Goal: Transaction & Acquisition: Book appointment/travel/reservation

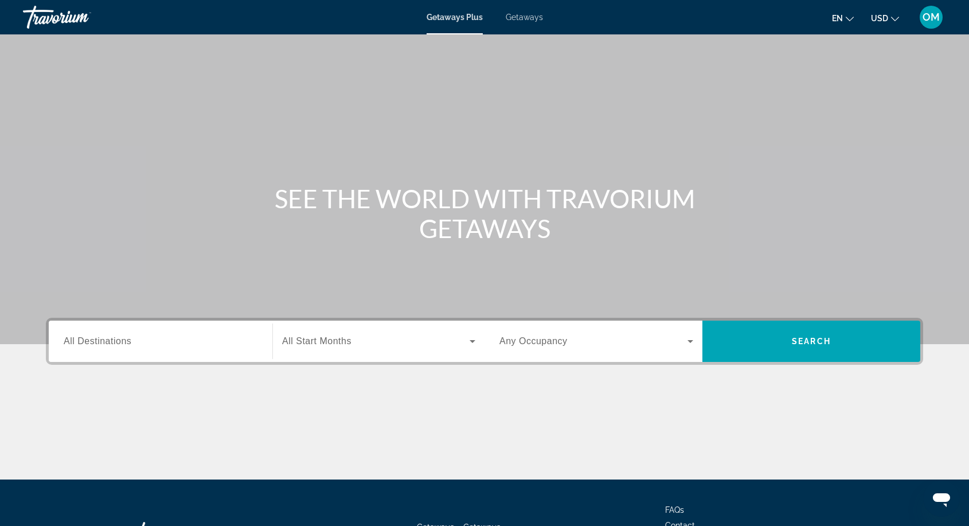
click at [524, 21] on span "Getaways" at bounding box center [524, 17] width 37 height 9
click at [844, 14] on button "en English Español Français Italiano Português русский" at bounding box center [843, 18] width 22 height 17
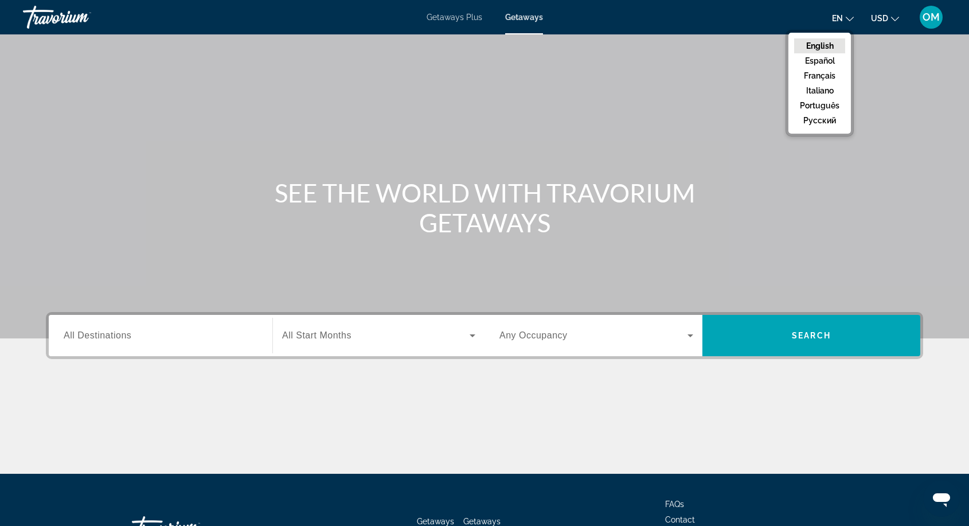
scroll to position [2, 0]
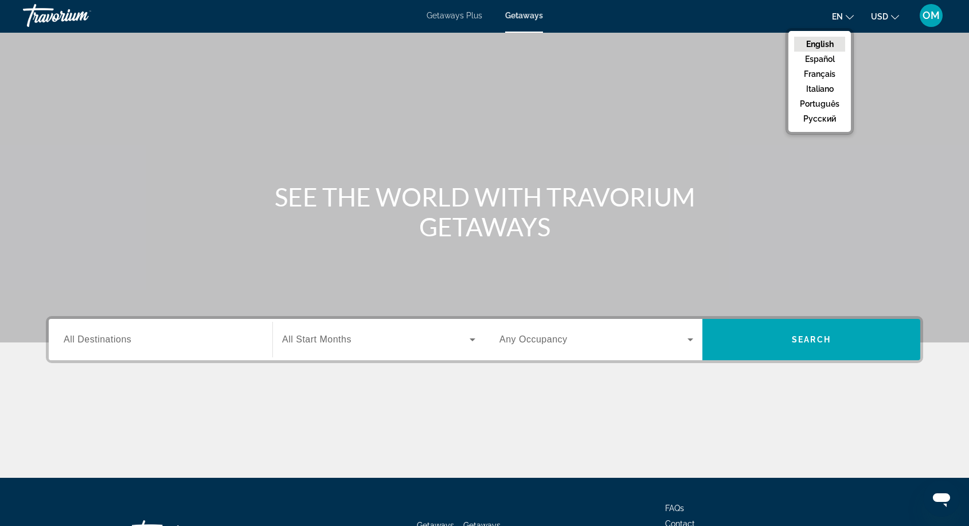
click at [155, 331] on div "Search widget" at bounding box center [161, 339] width 194 height 33
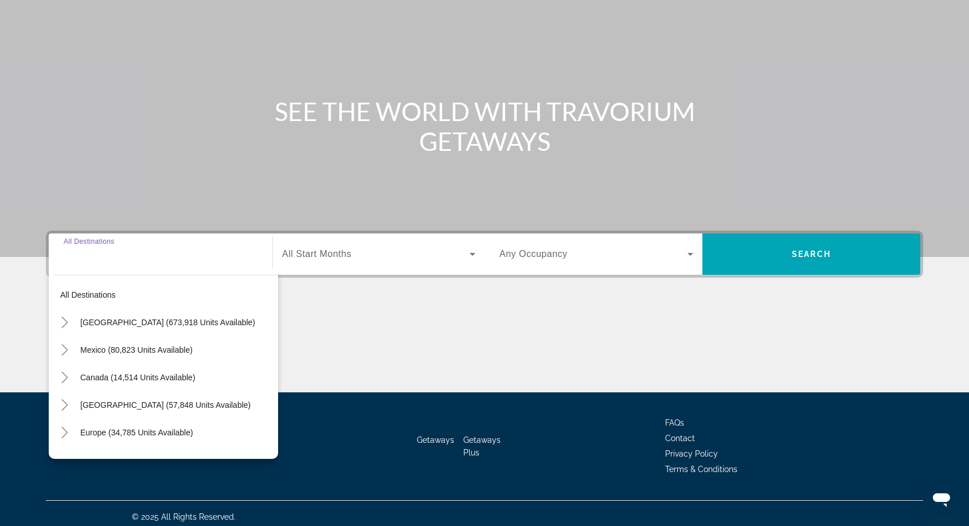
scroll to position [94, 0]
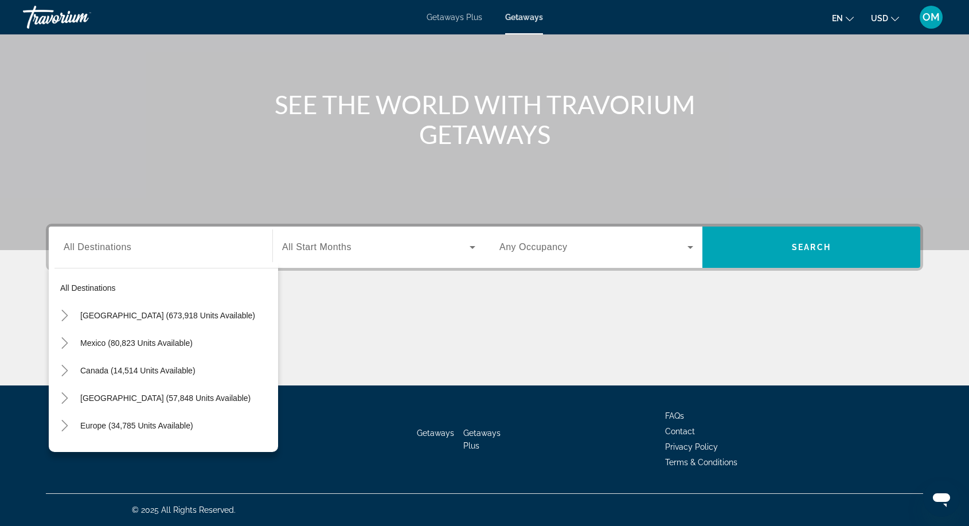
click at [529, 111] on h1 "SEE THE WORLD WITH TRAVORIUM GETAWAYS" at bounding box center [485, 119] width 430 height 60
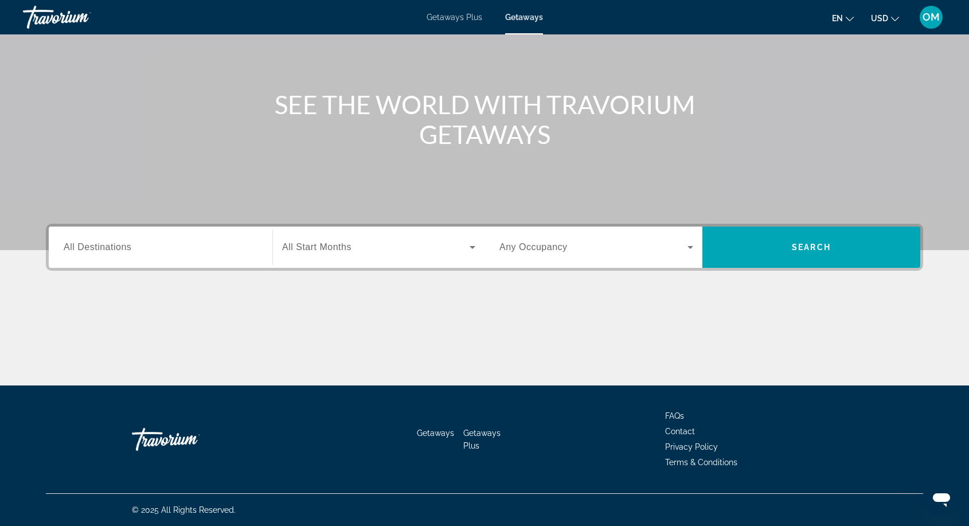
click at [472, 22] on div "Getaways Plus Getaways en English Español Français Italiano Português русский U…" at bounding box center [484, 17] width 969 height 30
click at [449, 15] on span "Getaways Plus" at bounding box center [455, 17] width 56 height 9
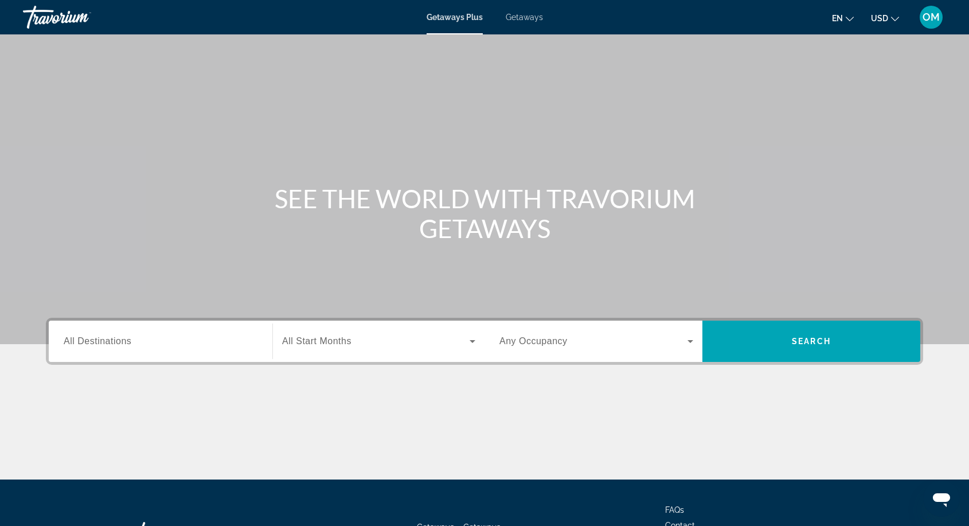
click at [151, 349] on div "Search widget" at bounding box center [161, 341] width 194 height 33
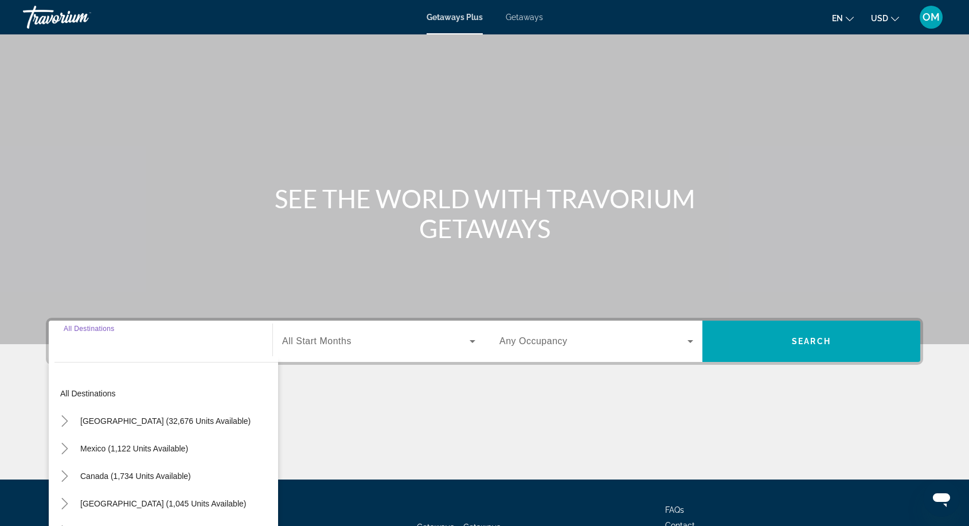
scroll to position [94, 0]
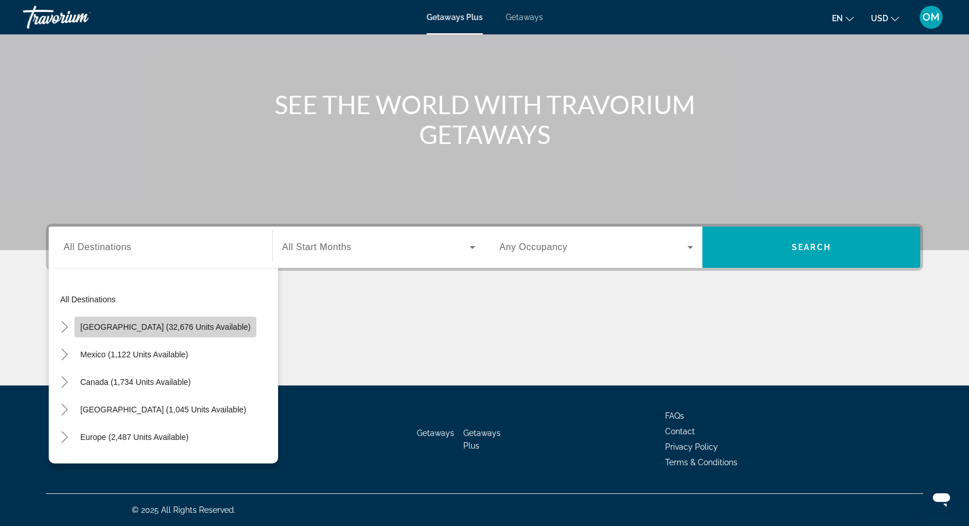
click at [170, 330] on span "[GEOGRAPHIC_DATA] (32,676 units available)" at bounding box center [165, 326] width 170 height 9
type input "**********"
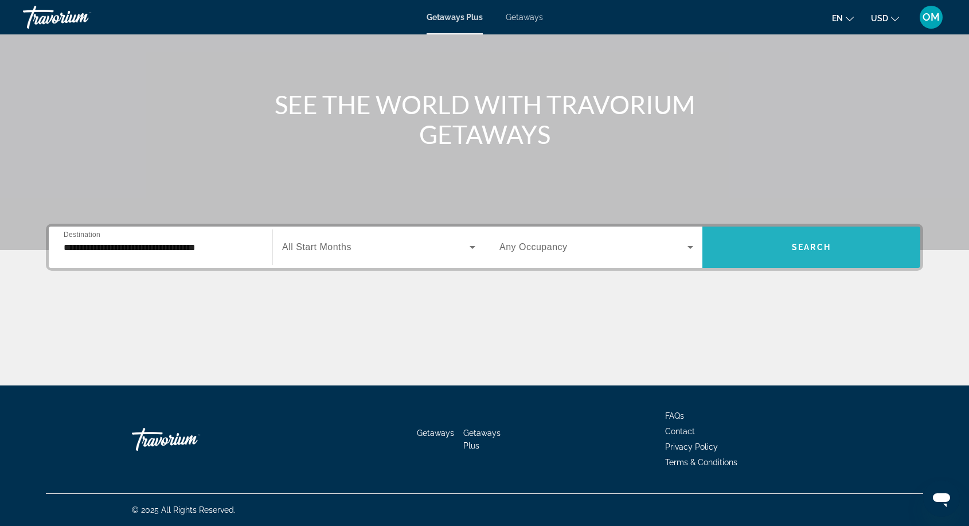
click at [778, 244] on span "Search widget" at bounding box center [812, 247] width 218 height 28
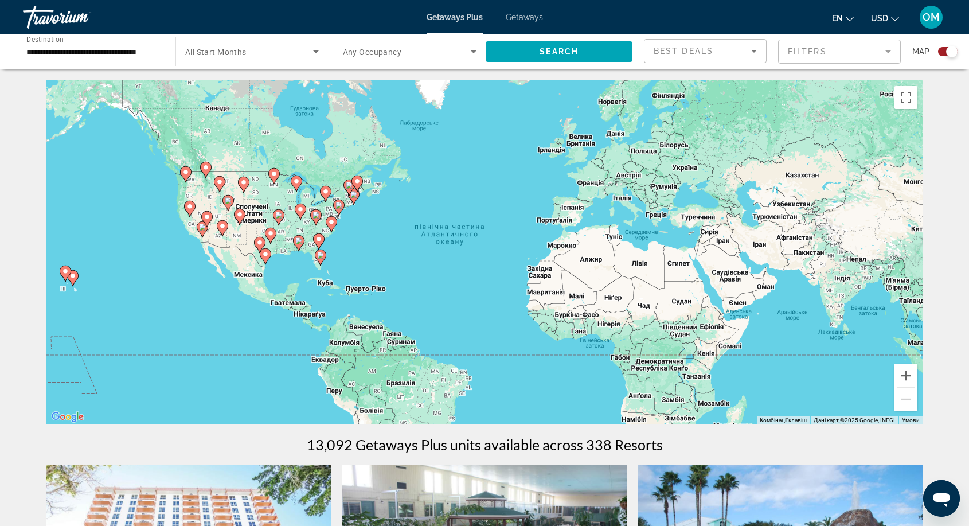
click at [337, 196] on div "Увімкніть режим перетягування за допомогою клавіатури, натиснувши Alt + Enter. …" at bounding box center [485, 252] width 878 height 344
click at [340, 195] on div "Увімкніть режим перетягування за допомогою клавіатури, натиснувши Alt + Enter. …" at bounding box center [485, 252] width 878 height 344
click at [329, 193] on image "Main content" at bounding box center [325, 191] width 7 height 7
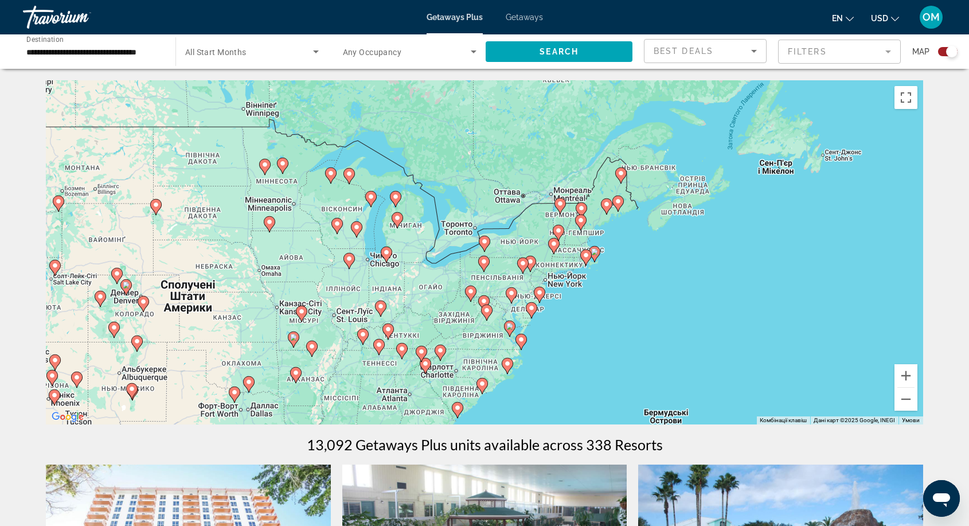
click at [483, 264] on image "Main content" at bounding box center [484, 261] width 7 height 7
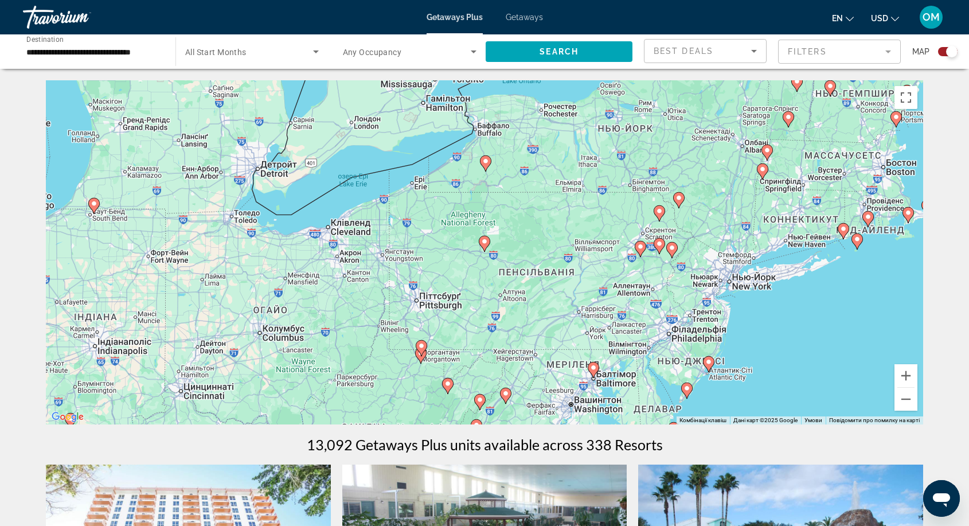
click at [486, 244] on image "Main content" at bounding box center [484, 241] width 7 height 7
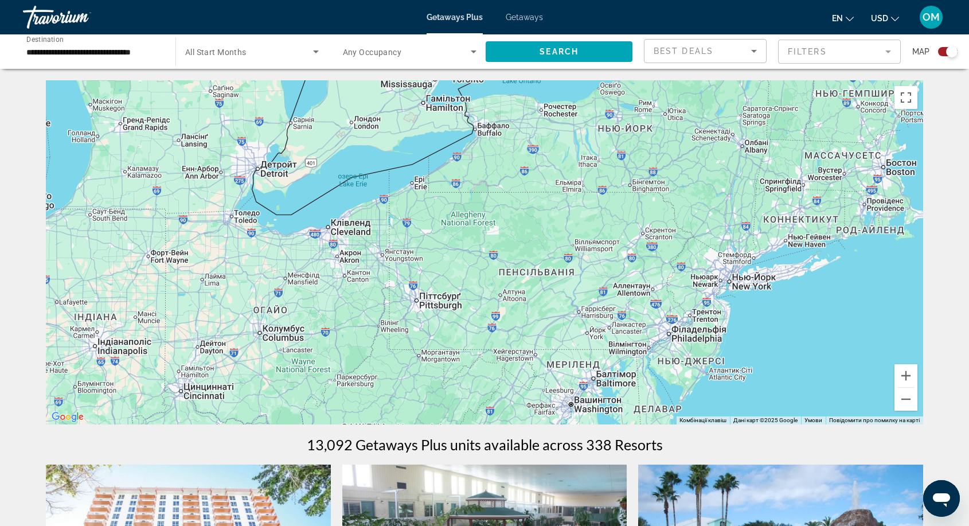
type input "**********"
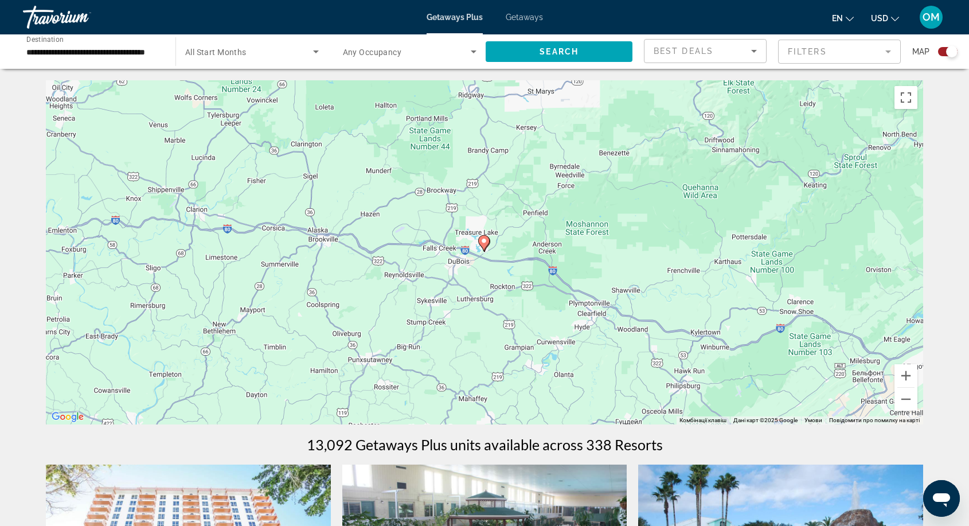
click at [486, 246] on icon "Main content" at bounding box center [484, 243] width 10 height 15
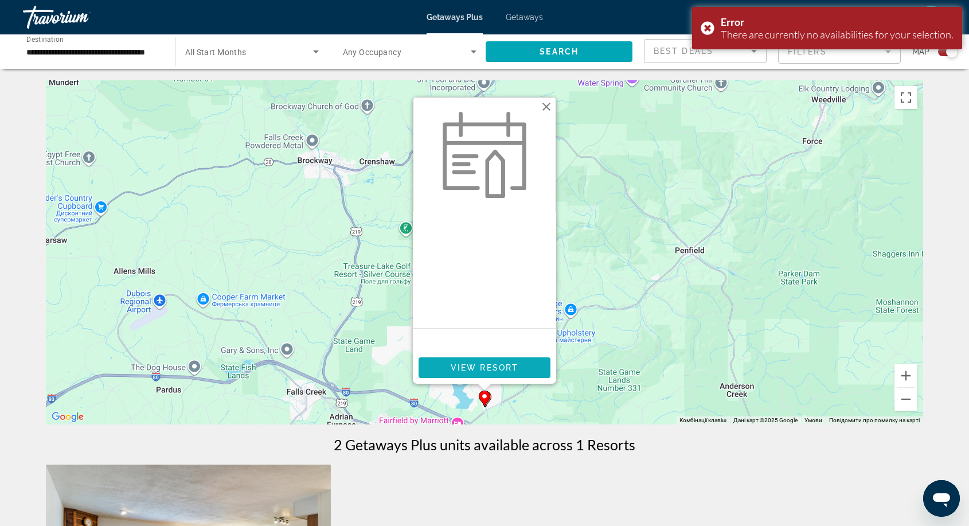
click at [489, 371] on span "View Resort" at bounding box center [485, 367] width 68 height 9
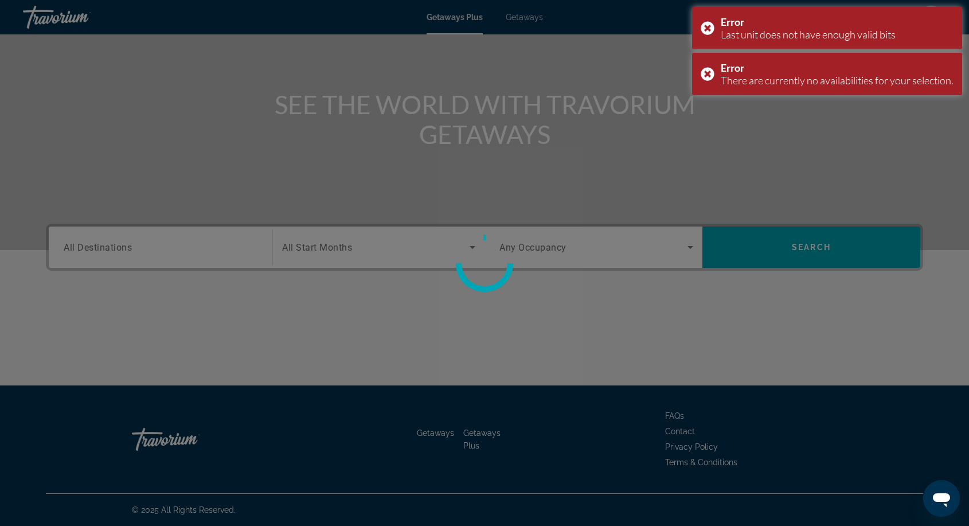
scroll to position [94, 0]
click at [709, 25] on div "Error Last unit does not have enough valid bits" at bounding box center [827, 28] width 270 height 42
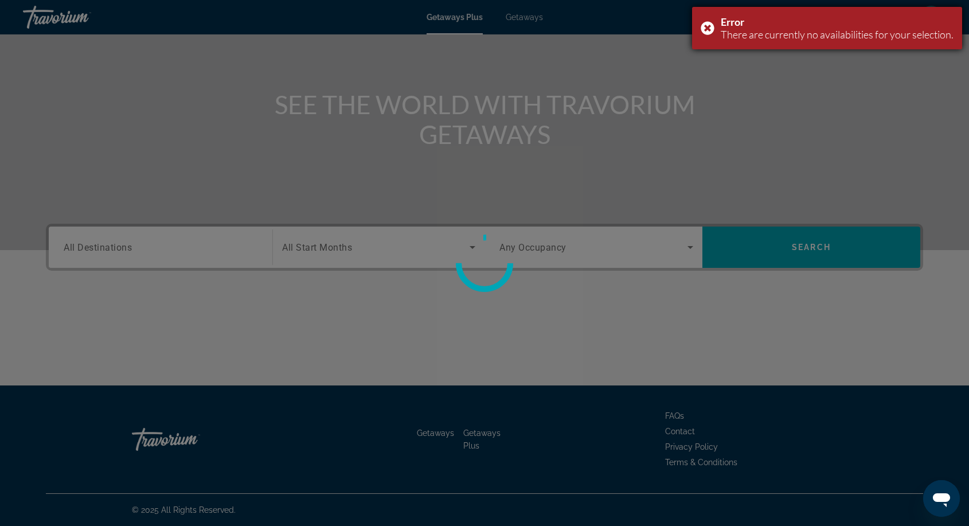
click at [708, 29] on div "Error There are currently no availabilities for your selection." at bounding box center [827, 28] width 270 height 42
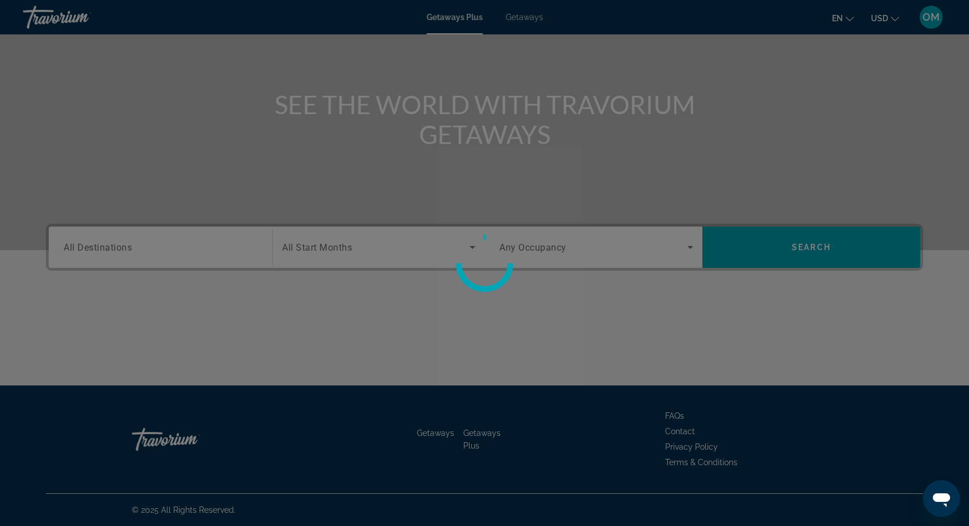
scroll to position [74, 0]
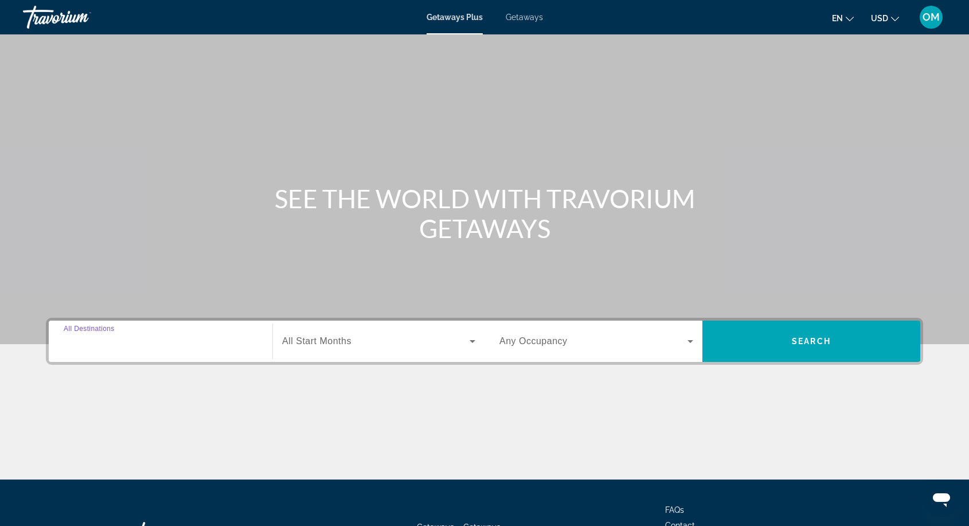
click at [153, 342] on input "Destination All Destinations" at bounding box center [161, 342] width 194 height 14
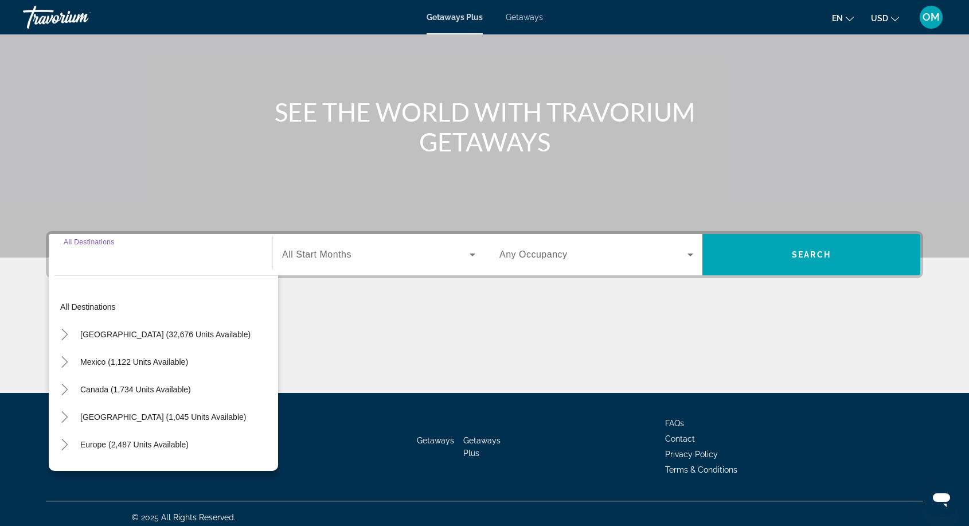
scroll to position [94, 0]
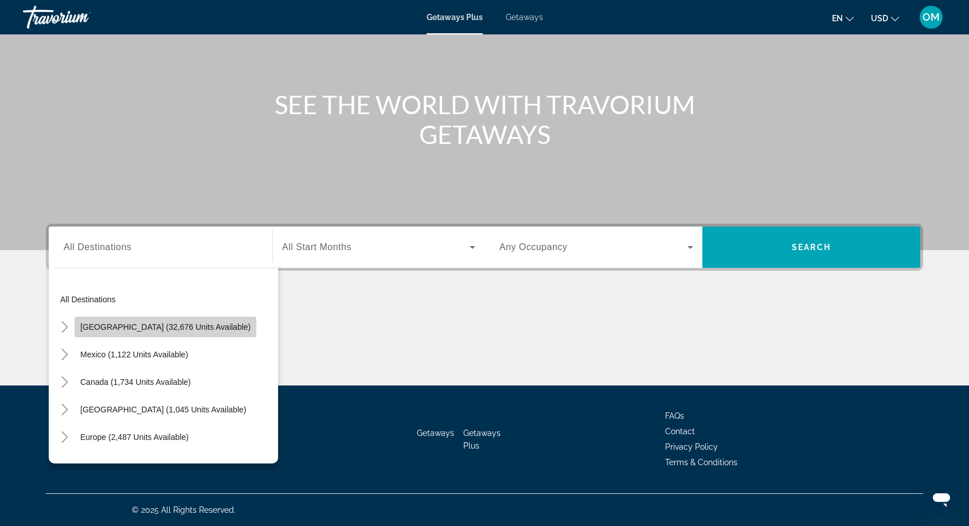
click at [175, 325] on span "[GEOGRAPHIC_DATA] (32,676 units available)" at bounding box center [165, 326] width 170 height 9
type input "**********"
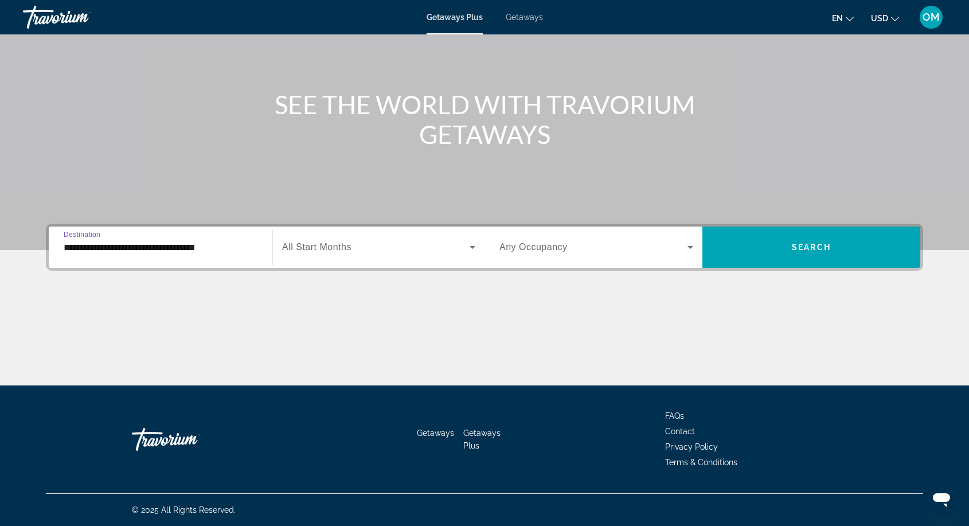
click at [541, 251] on span "Any Occupancy" at bounding box center [534, 247] width 68 height 10
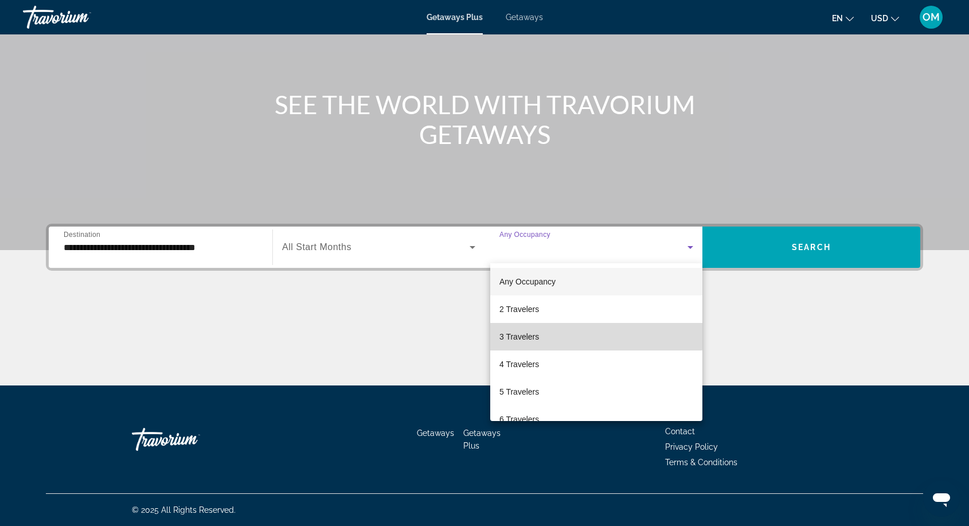
click at [514, 334] on span "3 Travelers" at bounding box center [520, 337] width 40 height 14
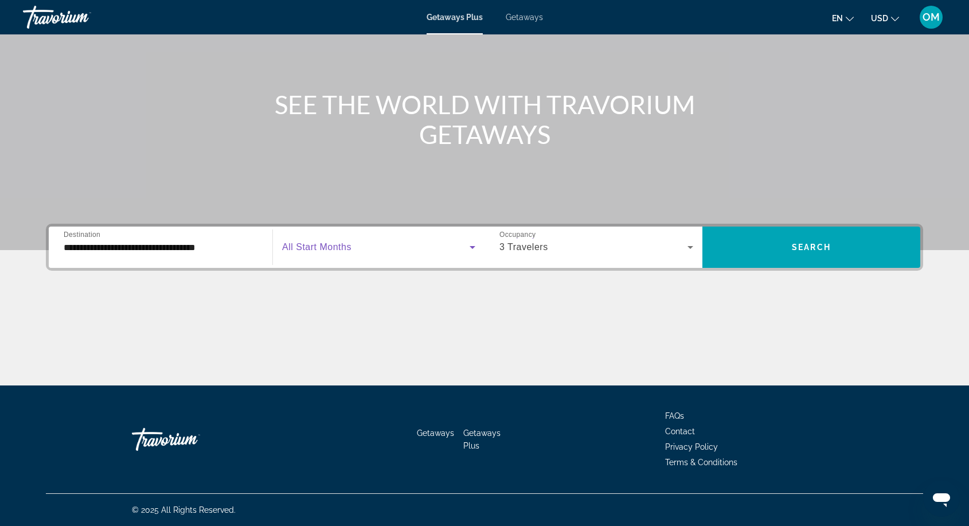
click at [327, 241] on span "Search widget" at bounding box center [376, 247] width 188 height 14
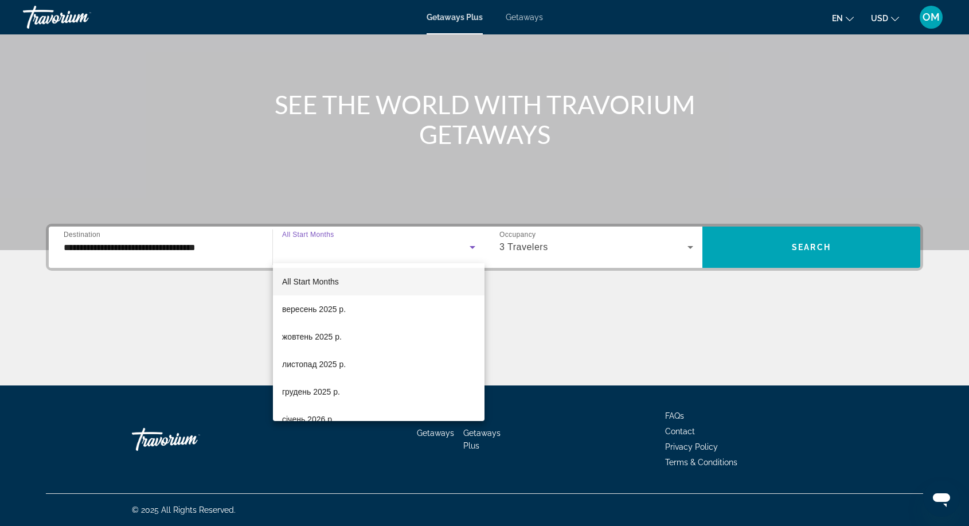
click at [748, 246] on div at bounding box center [484, 263] width 969 height 526
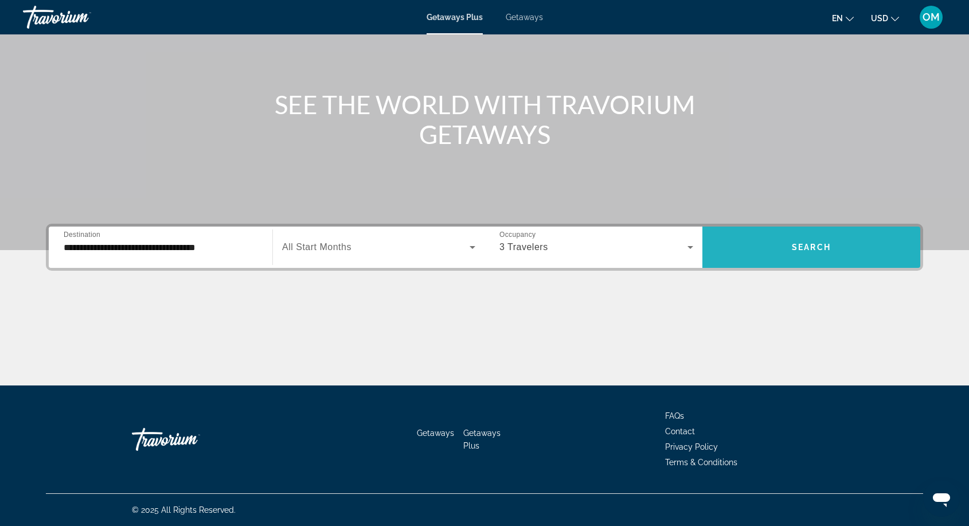
click at [818, 243] on span "Search" at bounding box center [811, 247] width 39 height 9
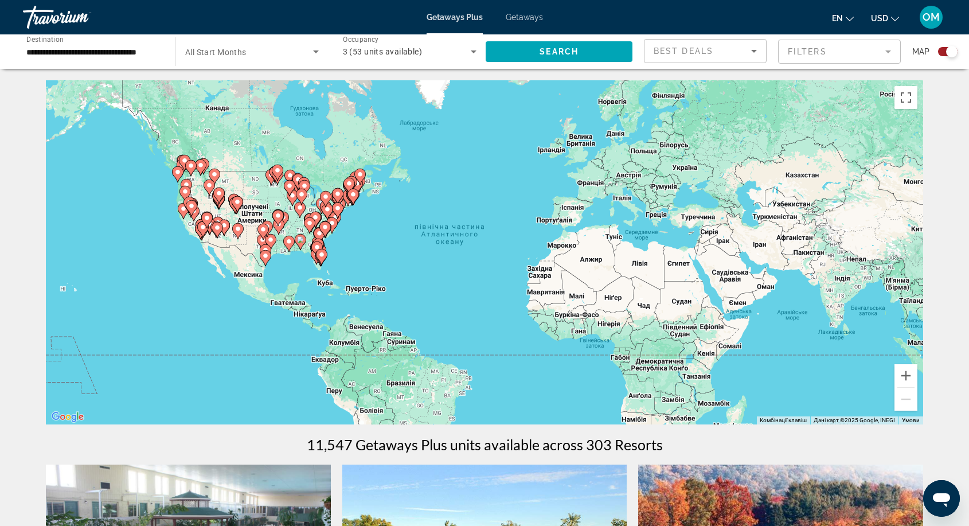
click at [784, 54] on mat-form-field "Filters" at bounding box center [839, 52] width 123 height 24
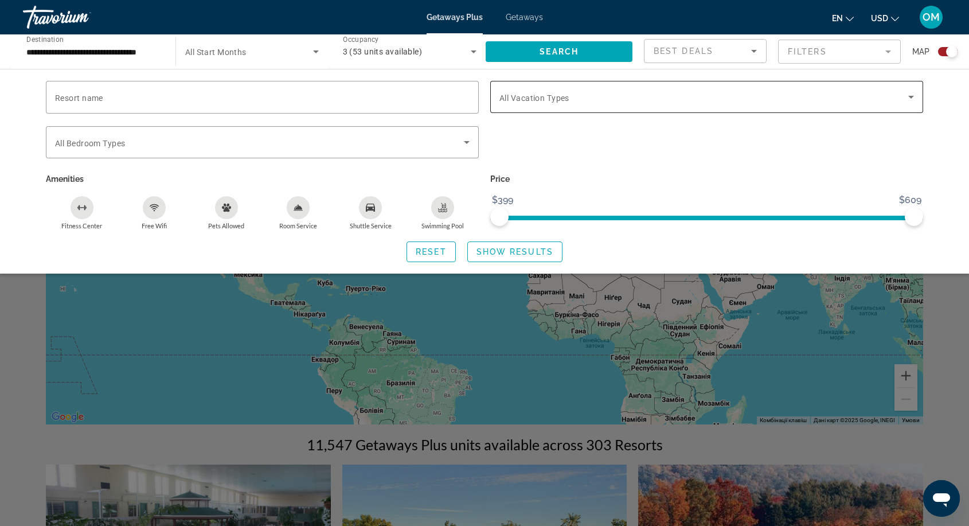
click at [556, 104] on div "Search widget" at bounding box center [707, 97] width 415 height 32
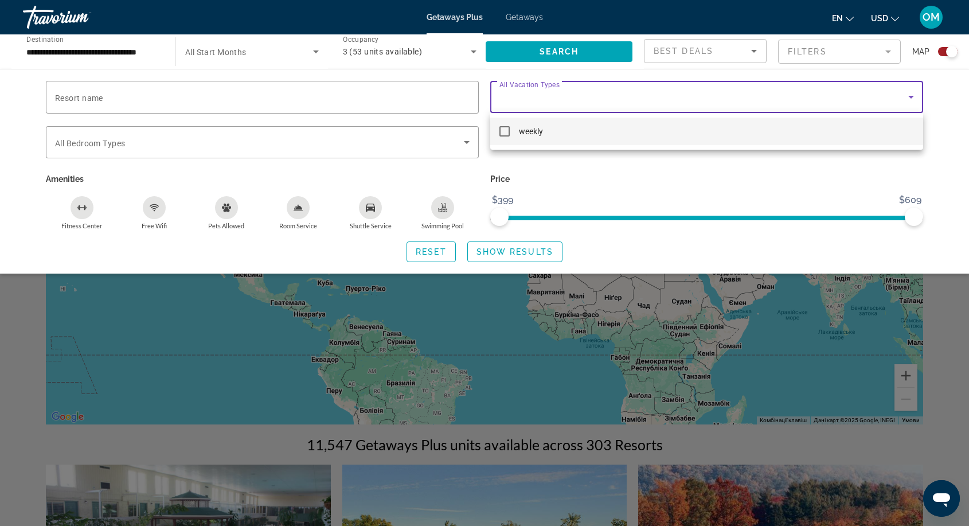
click at [556, 104] on div at bounding box center [484, 263] width 969 height 526
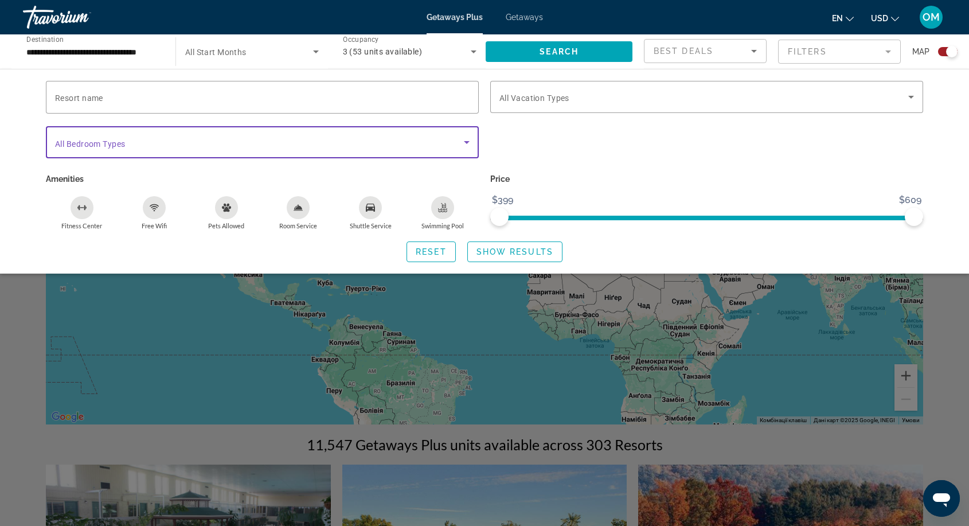
click at [412, 142] on span "Search widget" at bounding box center [259, 142] width 409 height 14
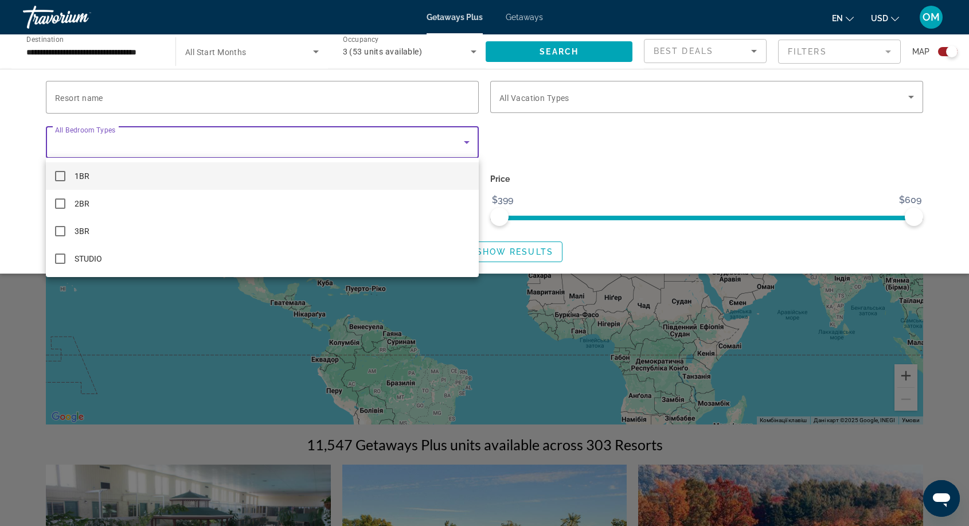
click at [412, 142] on div at bounding box center [484, 263] width 969 height 526
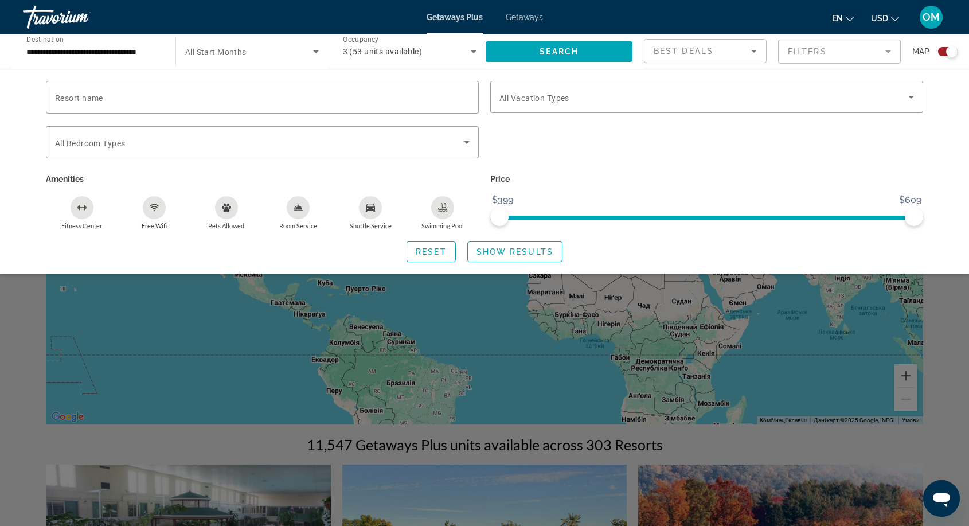
click at [174, 424] on div "Search widget" at bounding box center [484, 349] width 969 height 354
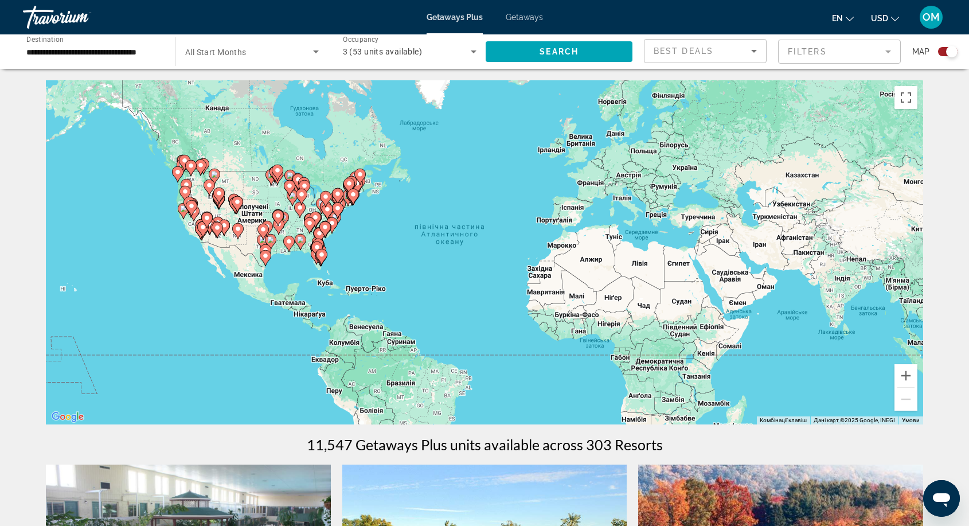
click at [317, 208] on gmp-advanced-marker "Main content" at bounding box center [321, 205] width 11 height 17
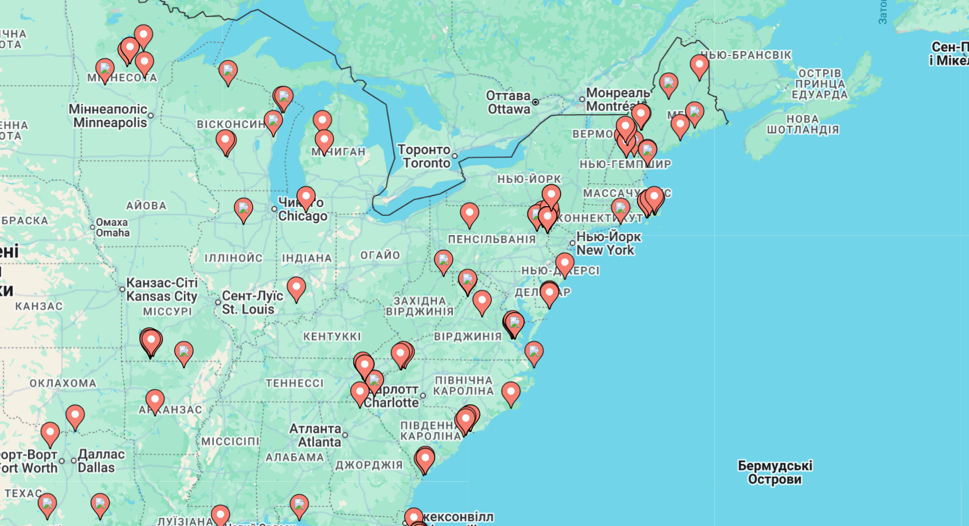
click at [541, 209] on gmp-advanced-marker "Main content" at bounding box center [546, 217] width 11 height 17
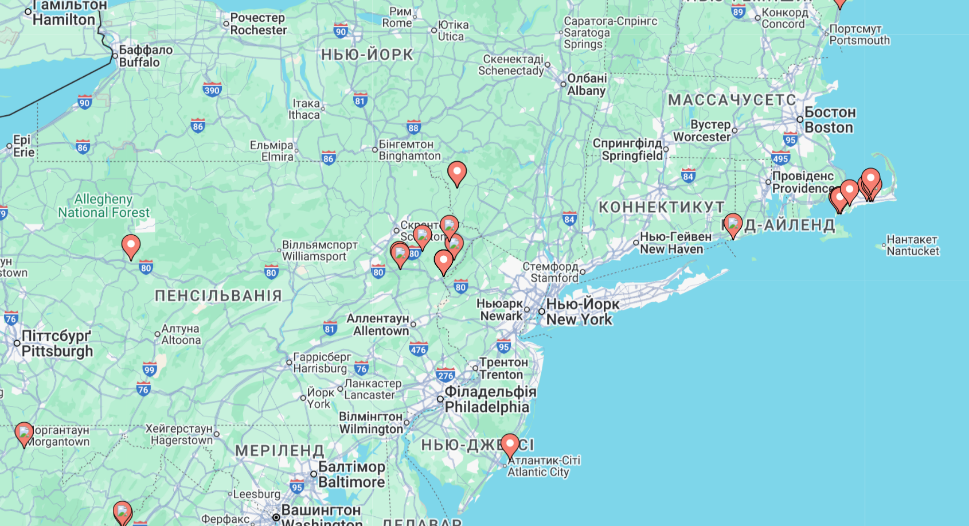
click at [295, 229] on image "Main content" at bounding box center [298, 232] width 7 height 7
type input "**********"
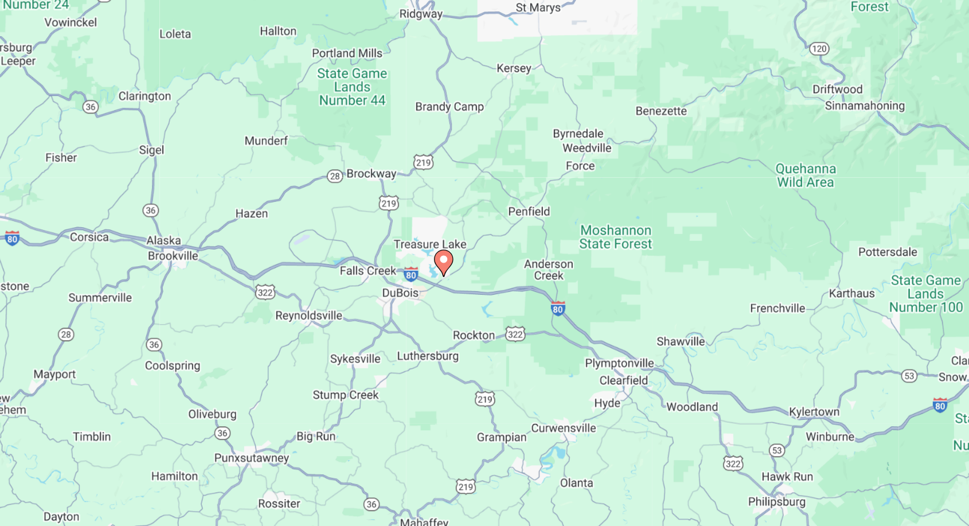
click at [481, 238] on image "Main content" at bounding box center [484, 241] width 7 height 7
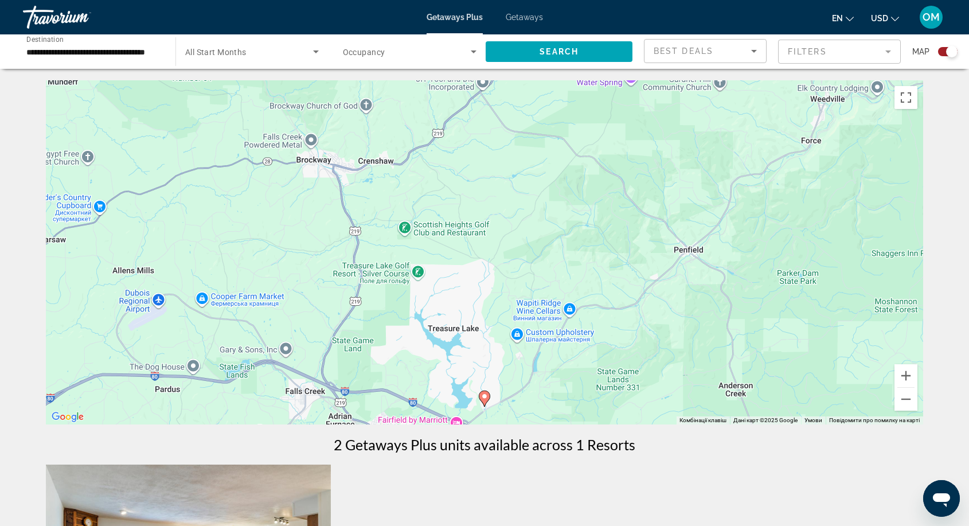
click at [486, 394] on image "Main content" at bounding box center [484, 396] width 7 height 7
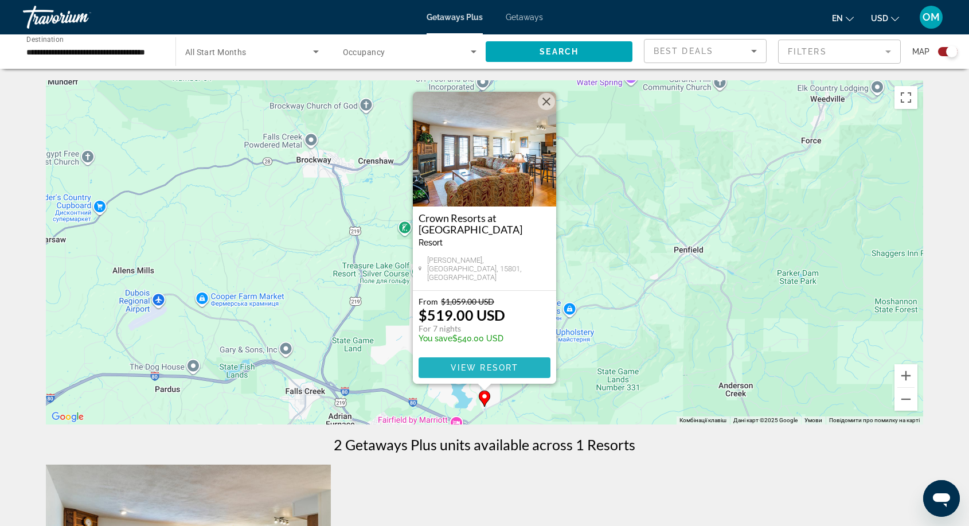
click at [515, 371] on span "View Resort" at bounding box center [485, 367] width 68 height 9
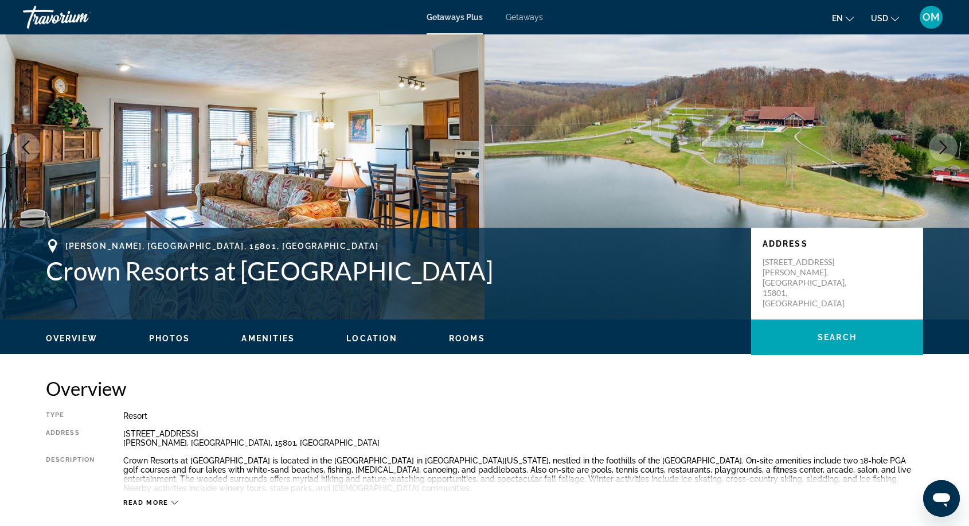
scroll to position [57, 0]
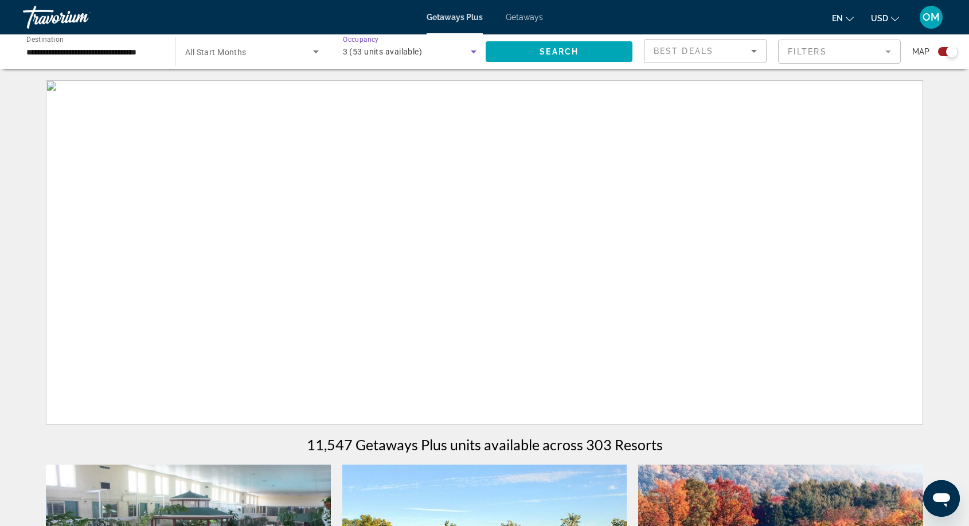
click at [422, 51] on span "3 (53 units available)" at bounding box center [383, 51] width 80 height 9
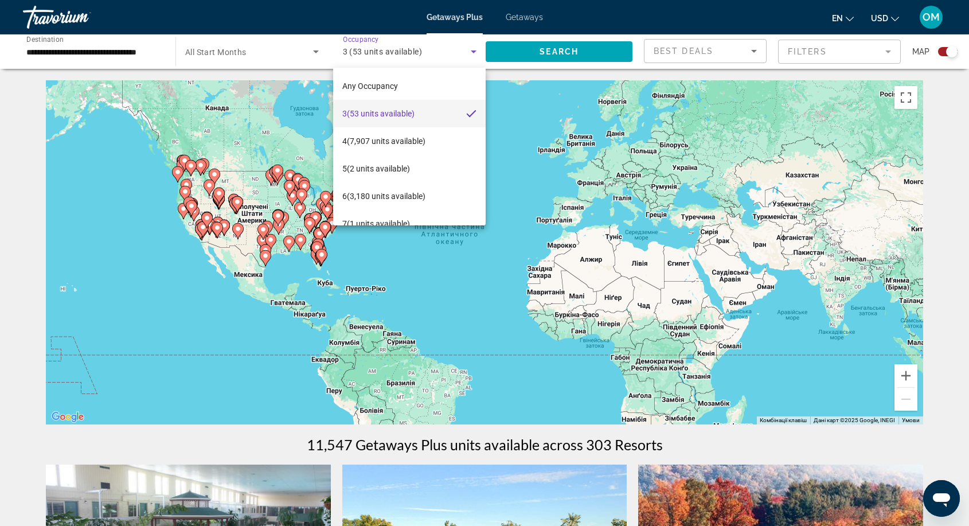
click at [370, 292] on div at bounding box center [484, 263] width 969 height 526
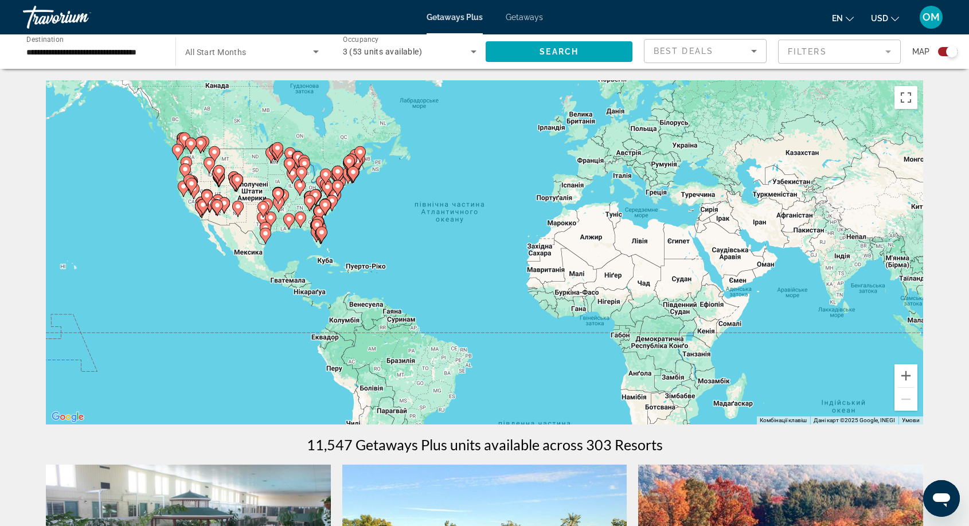
drag, startPoint x: 341, startPoint y: 211, endPoint x: 341, endPoint y: 170, distance: 40.7
click at [341, 182] on image "Main content" at bounding box center [337, 185] width 7 height 7
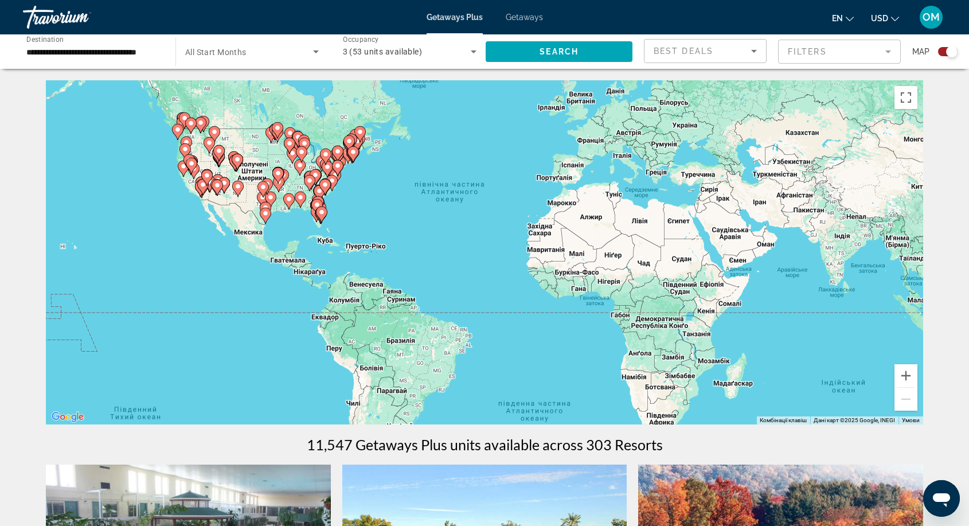
click at [341, 170] on icon "Main content" at bounding box center [338, 168] width 10 height 15
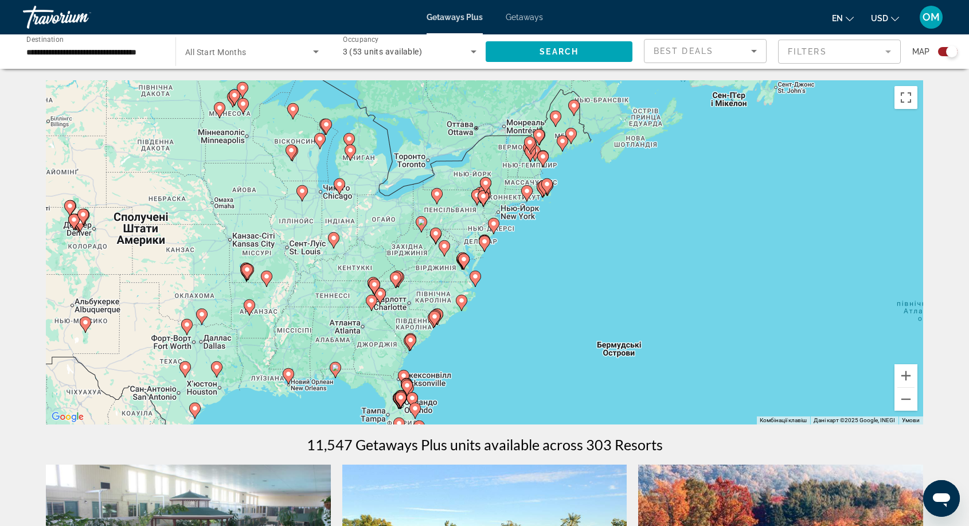
click at [463, 192] on div "Увімкніть режим перетягування за допомогою клавіатури, натиснувши Alt + Enter. …" at bounding box center [485, 252] width 878 height 344
click at [477, 205] on gmp-advanced-marker "Main content" at bounding box center [476, 197] width 11 height 17
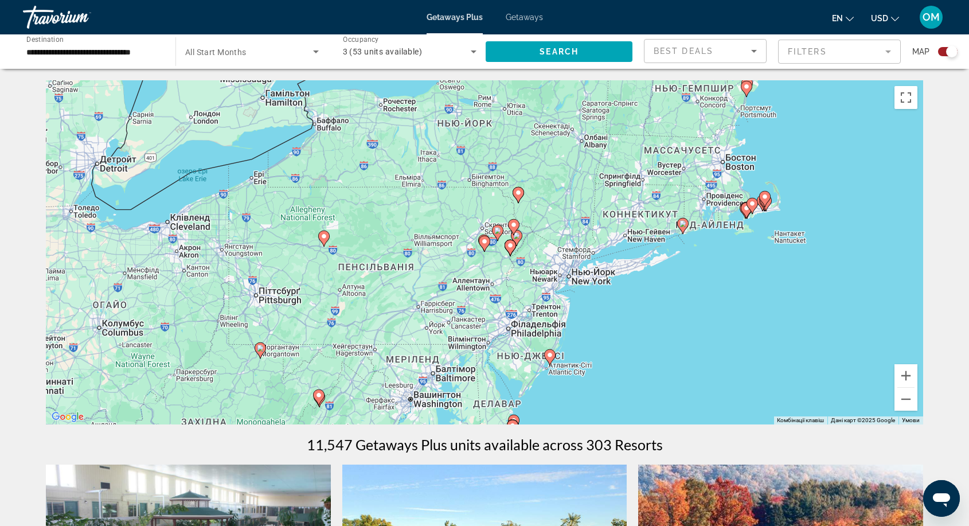
click at [499, 231] on image "Main content" at bounding box center [497, 230] width 7 height 7
type input "**********"
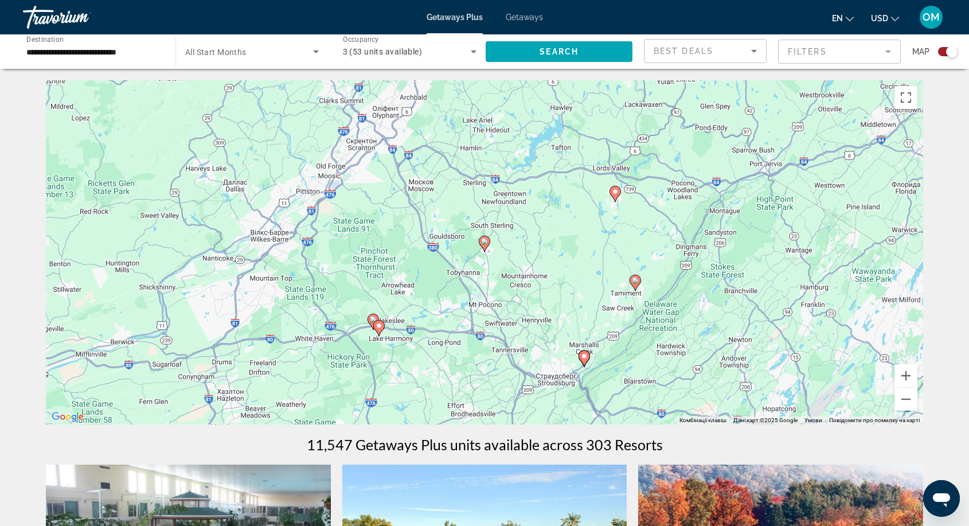
click at [377, 323] on image "Main content" at bounding box center [379, 325] width 7 height 7
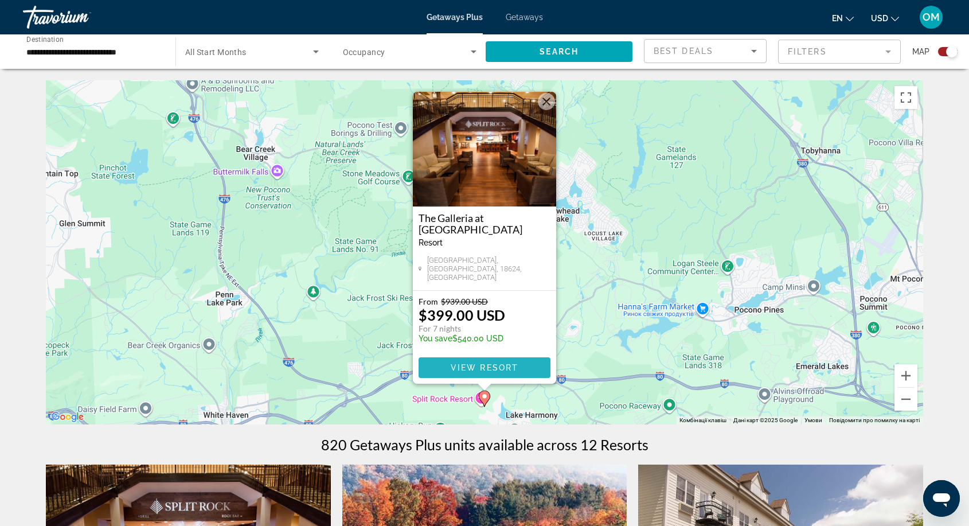
click at [479, 373] on span "Main content" at bounding box center [485, 368] width 132 height 28
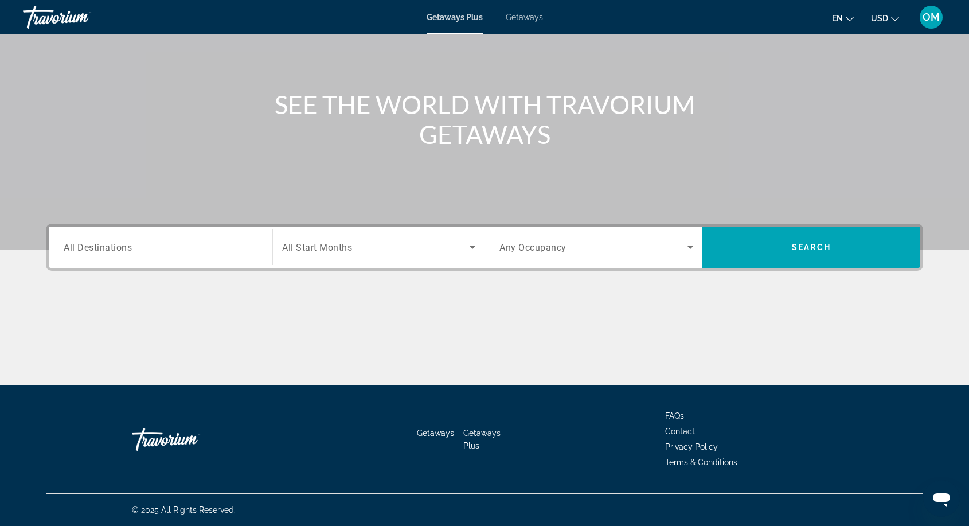
scroll to position [94, 0]
click at [166, 243] on input "Destination All Destinations" at bounding box center [161, 248] width 194 height 14
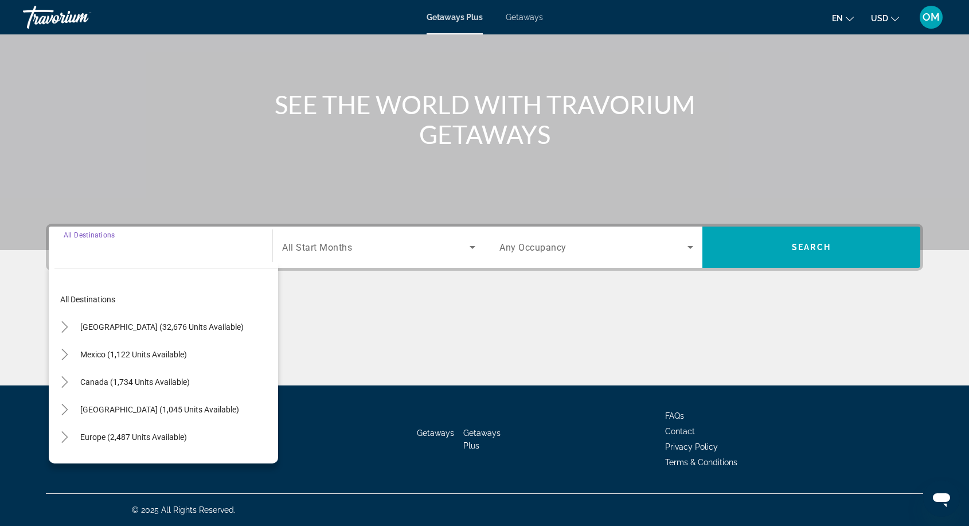
click at [434, 135] on h1 "SEE THE WORLD WITH TRAVORIUM GETAWAYS" at bounding box center [485, 119] width 430 height 60
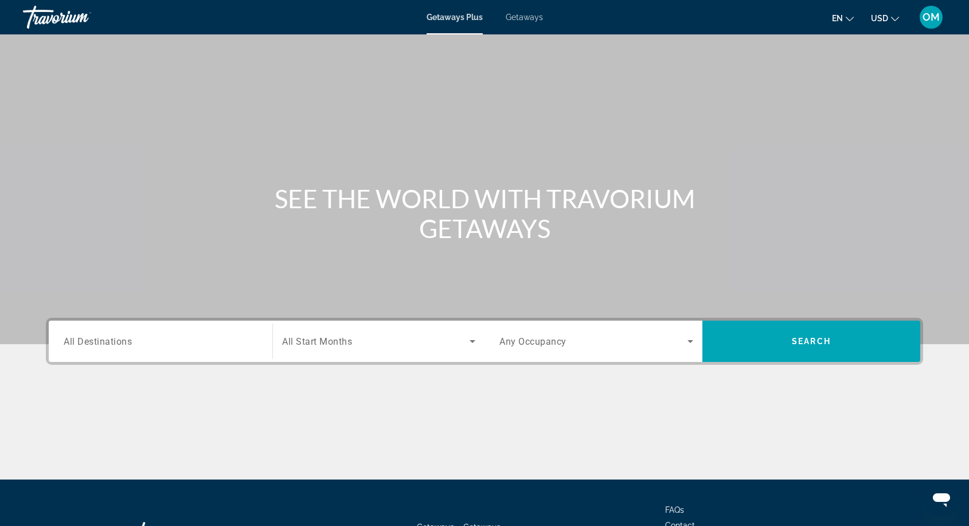
scroll to position [0, 0]
click at [229, 336] on input "Destination All Destinations" at bounding box center [161, 342] width 194 height 14
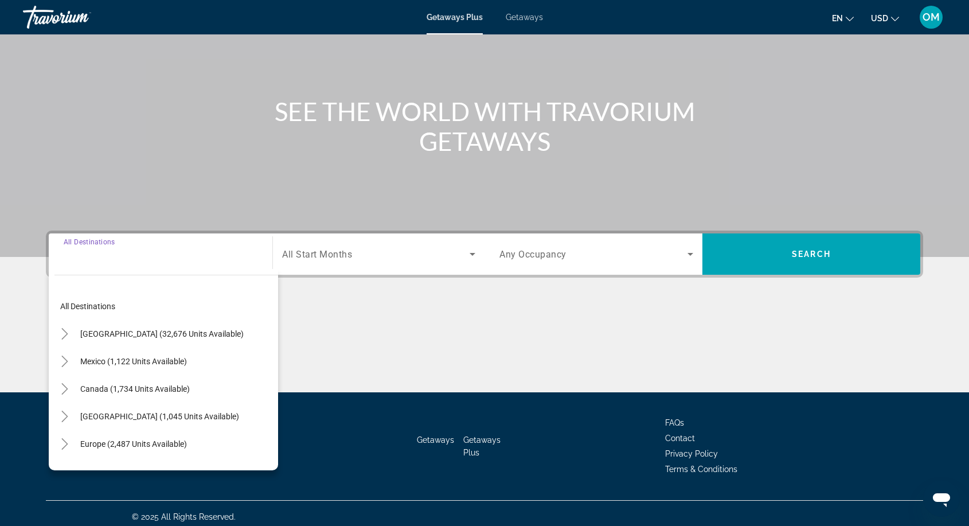
scroll to position [94, 0]
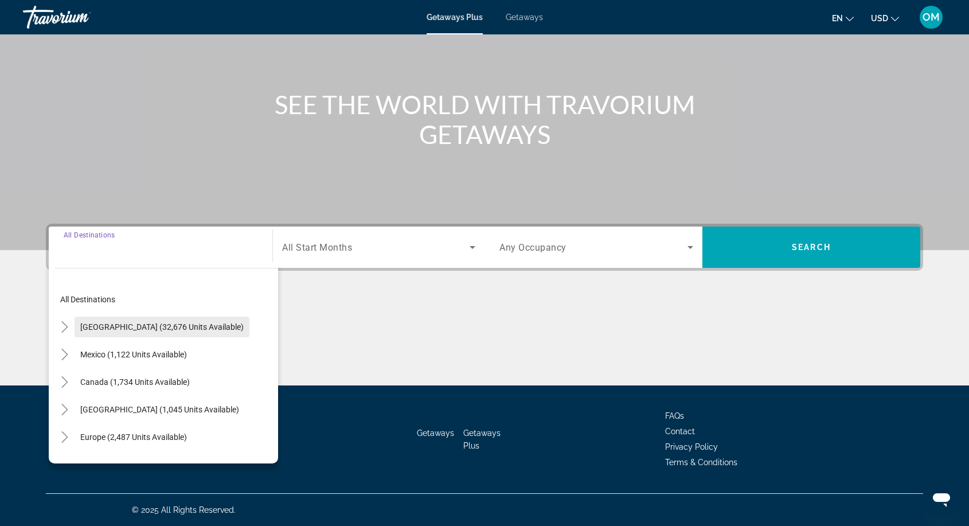
click at [189, 317] on span "Search widget" at bounding box center [162, 327] width 175 height 28
type input "**********"
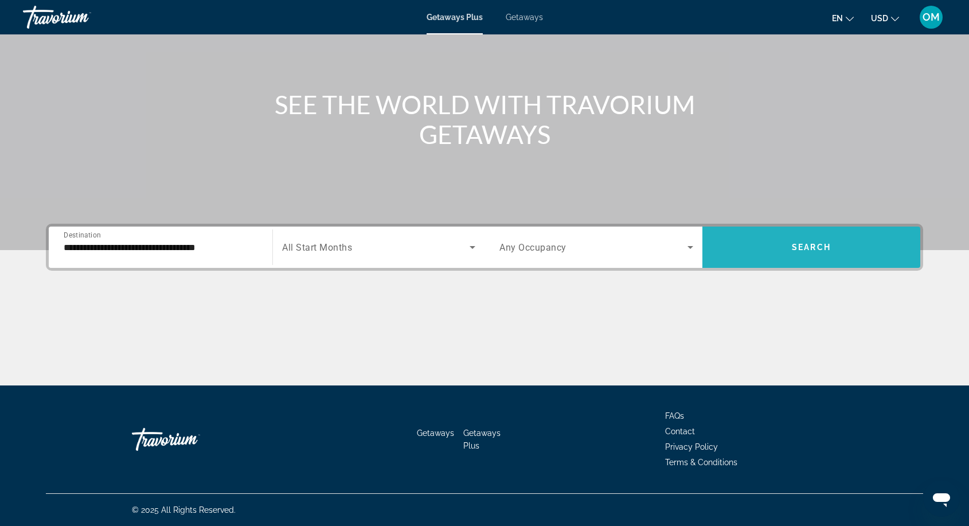
click at [841, 231] on span "Search widget" at bounding box center [812, 247] width 218 height 41
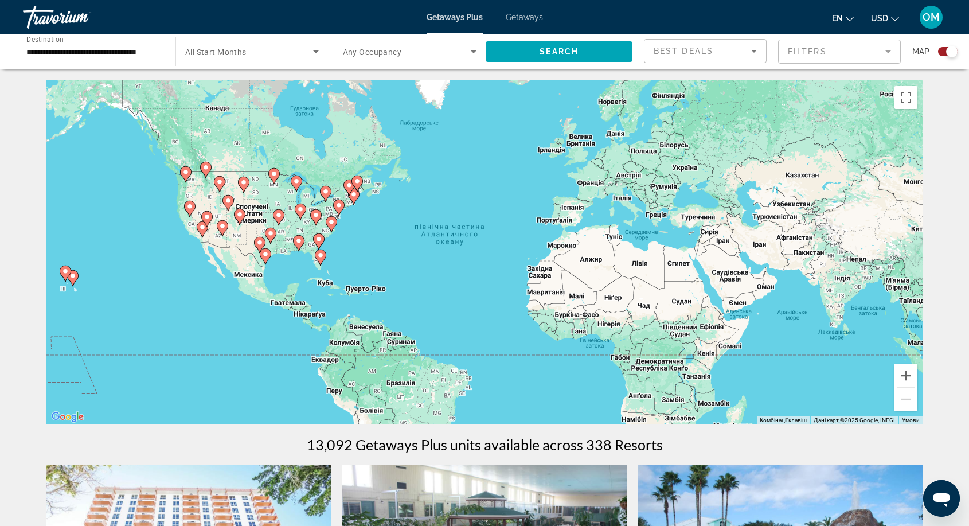
click at [193, 179] on div "Увімкніть режим перетягування за допомогою клавіатури, натиснувши Alt + Enter. …" at bounding box center [485, 252] width 878 height 344
click at [188, 176] on icon "Main content" at bounding box center [186, 174] width 10 height 15
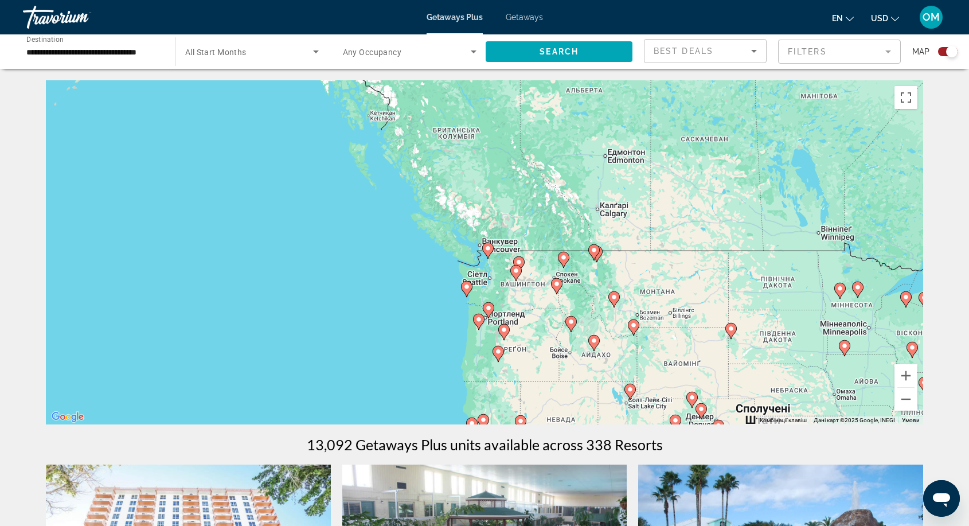
click at [466, 286] on image "Main content" at bounding box center [466, 286] width 7 height 7
type input "**********"
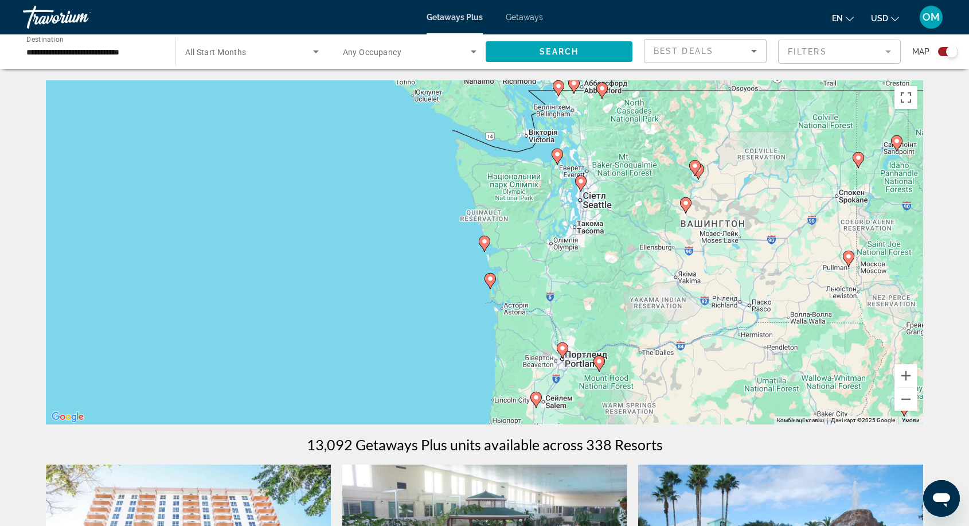
click at [486, 245] on icon "Main content" at bounding box center [484, 243] width 10 height 15
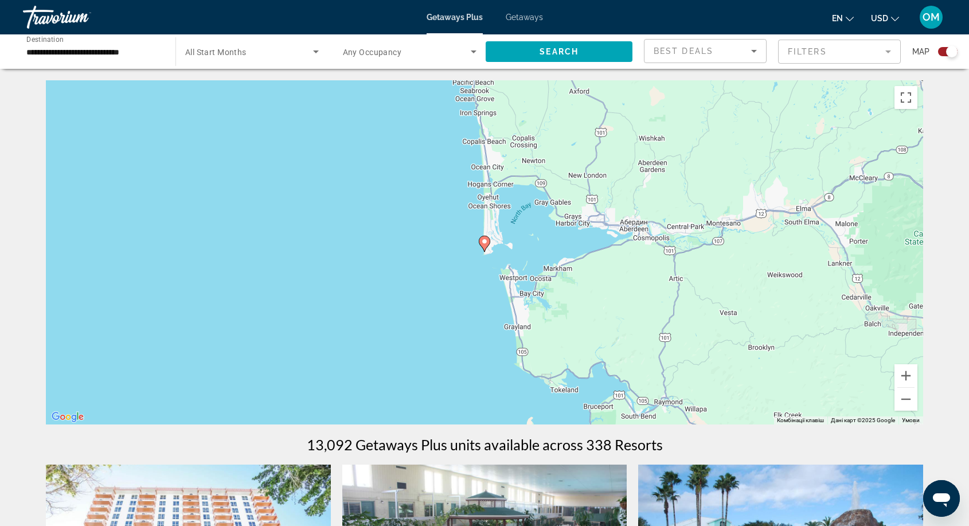
click at [486, 245] on icon "Main content" at bounding box center [484, 243] width 10 height 15
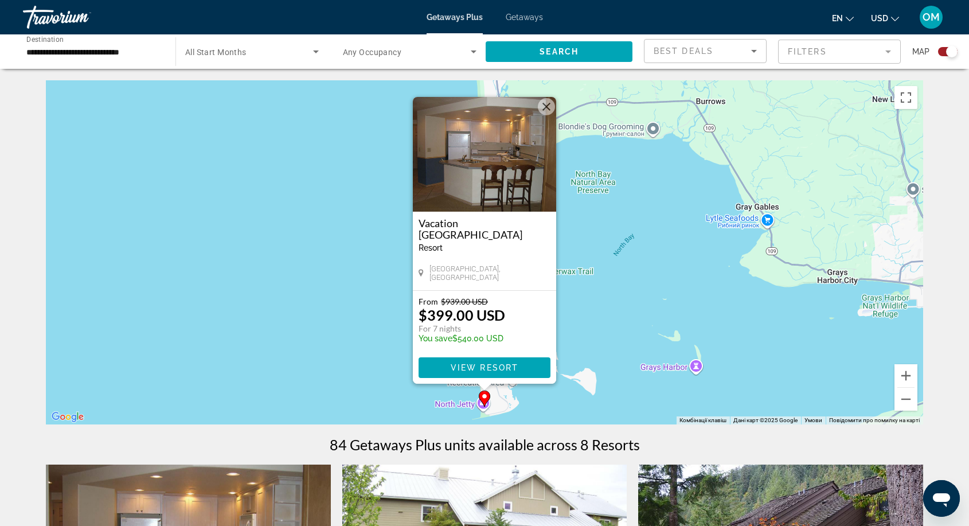
click at [554, 108] on button "Закрити" at bounding box center [546, 106] width 17 height 17
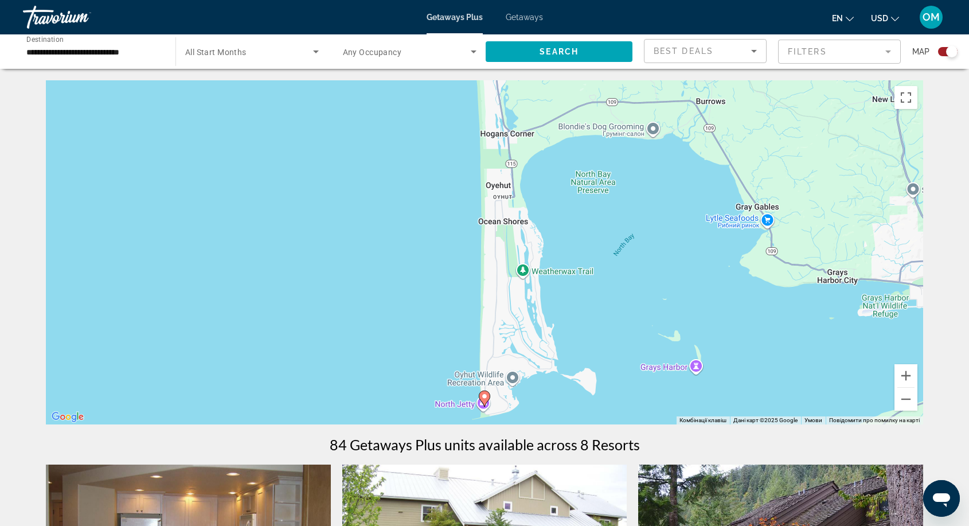
click at [486, 399] on image "Main content" at bounding box center [484, 396] width 7 height 7
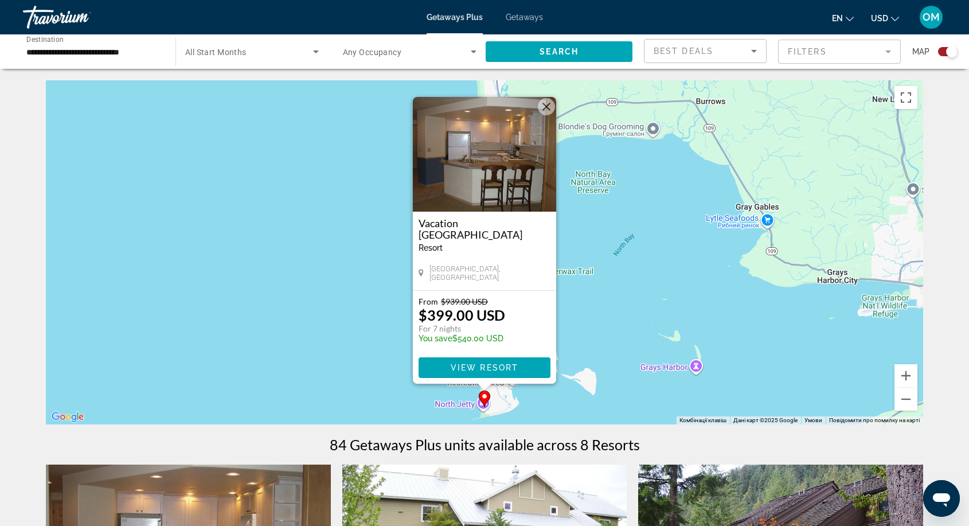
click at [678, 206] on div "Увімкніть режим перетягування за допомогою клавіатури, натиснувши Alt + Enter. …" at bounding box center [485, 252] width 878 height 344
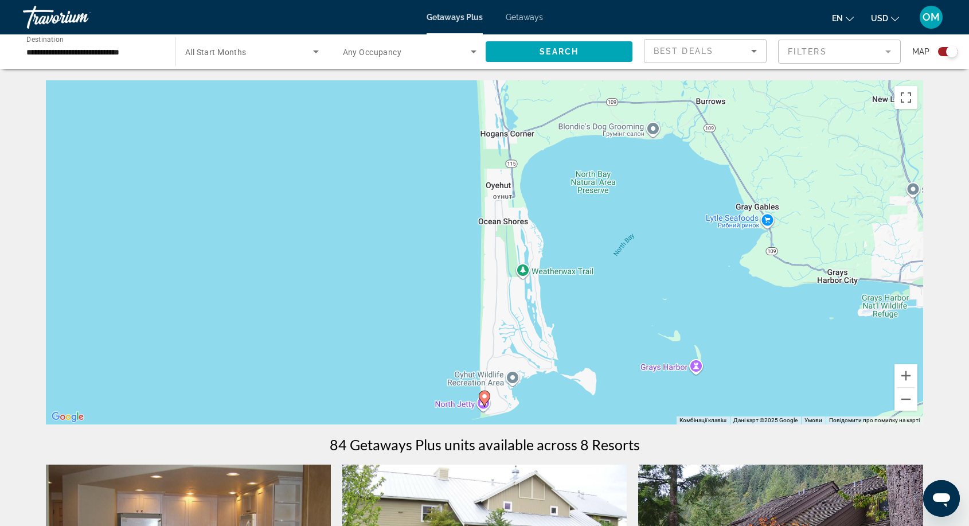
click at [523, 17] on span "Getaways" at bounding box center [524, 17] width 37 height 9
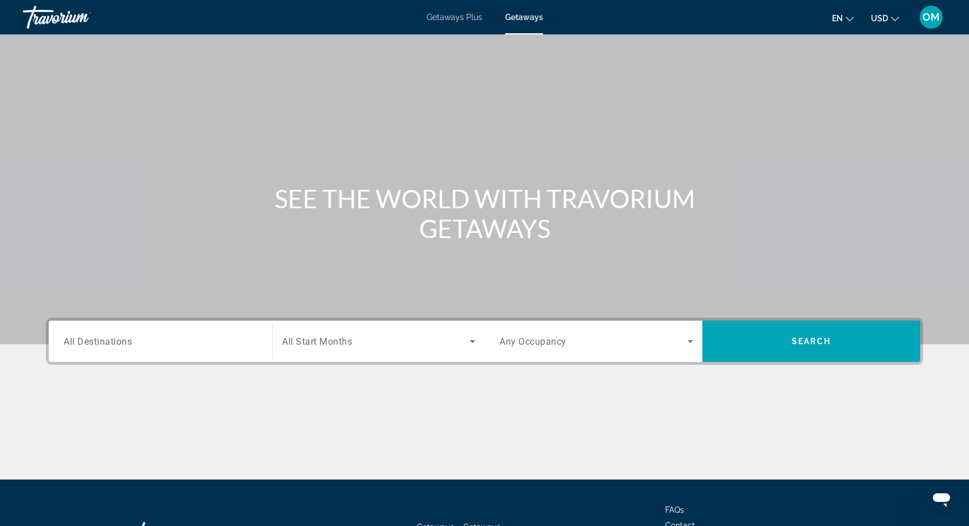
click at [439, 20] on span "Getaways Plus" at bounding box center [455, 17] width 56 height 9
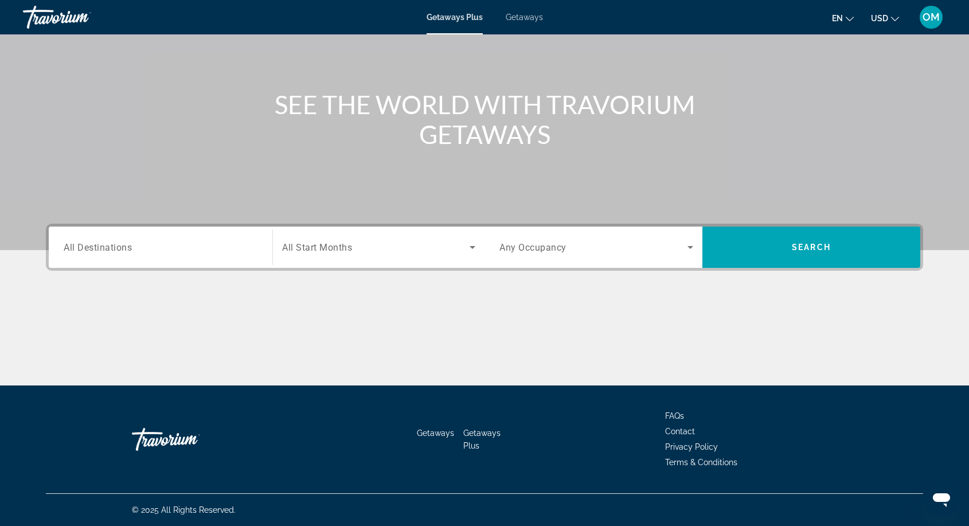
scroll to position [94, 0]
click at [64, 14] on div "Travorium" at bounding box center [80, 17] width 115 height 30
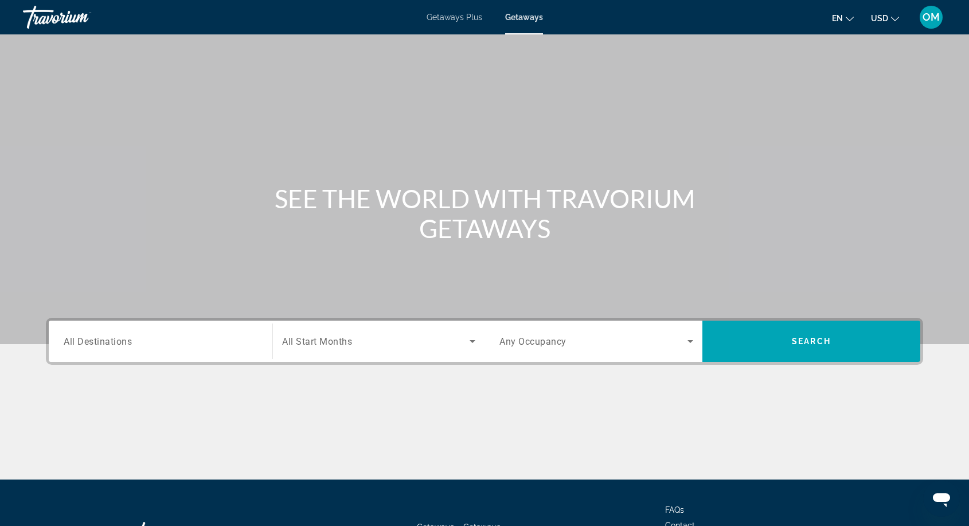
click at [935, 9] on div "OM" at bounding box center [931, 17] width 23 height 23
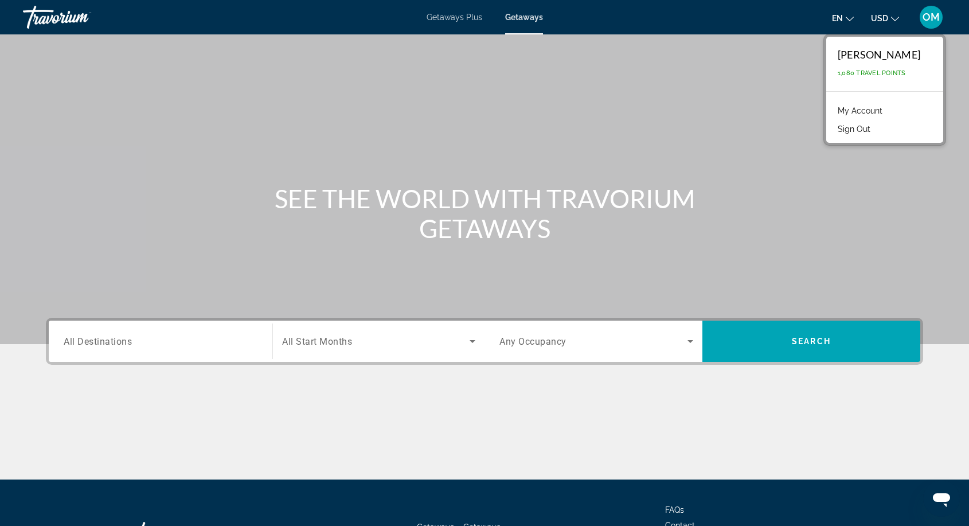
click at [465, 14] on span "Getaways Plus" at bounding box center [455, 17] width 56 height 9
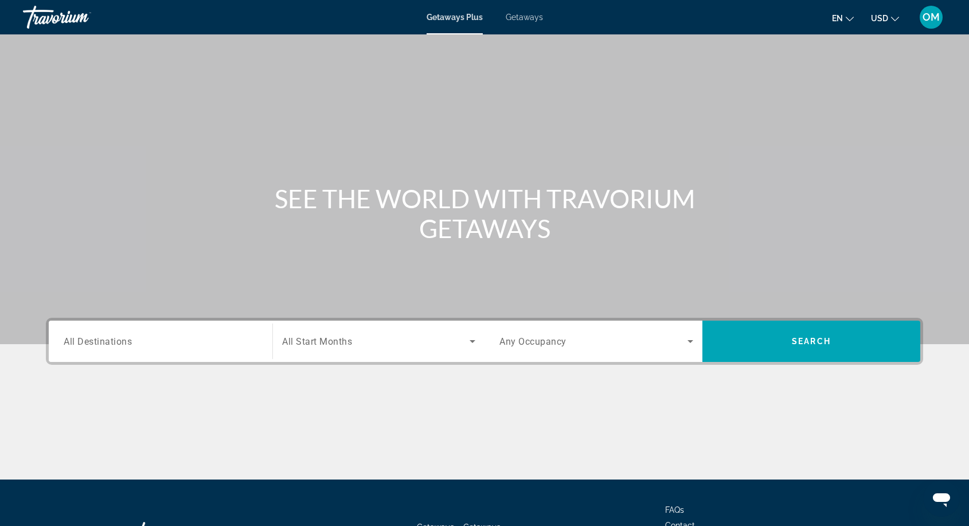
click at [79, 337] on span "All Destinations" at bounding box center [98, 341] width 68 height 11
click at [79, 337] on input "Destination All Destinations" at bounding box center [161, 342] width 194 height 14
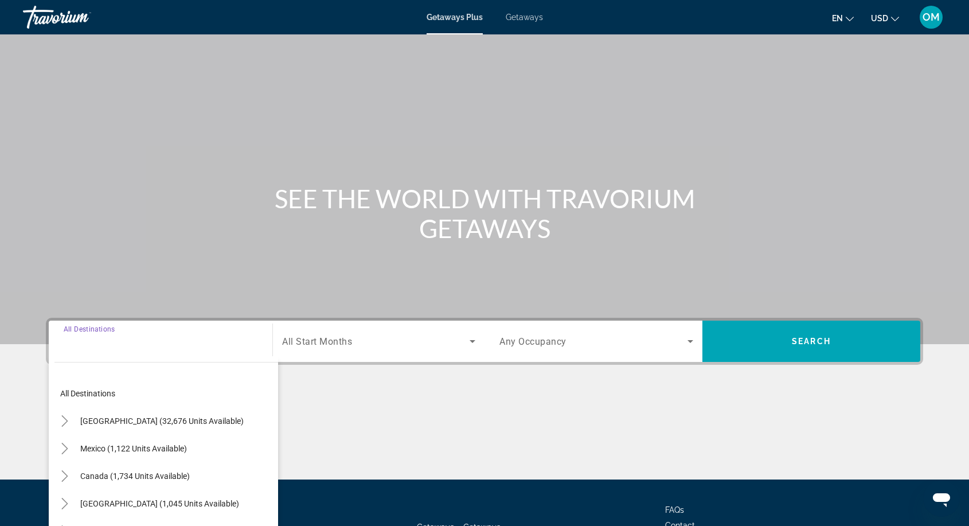
scroll to position [94, 0]
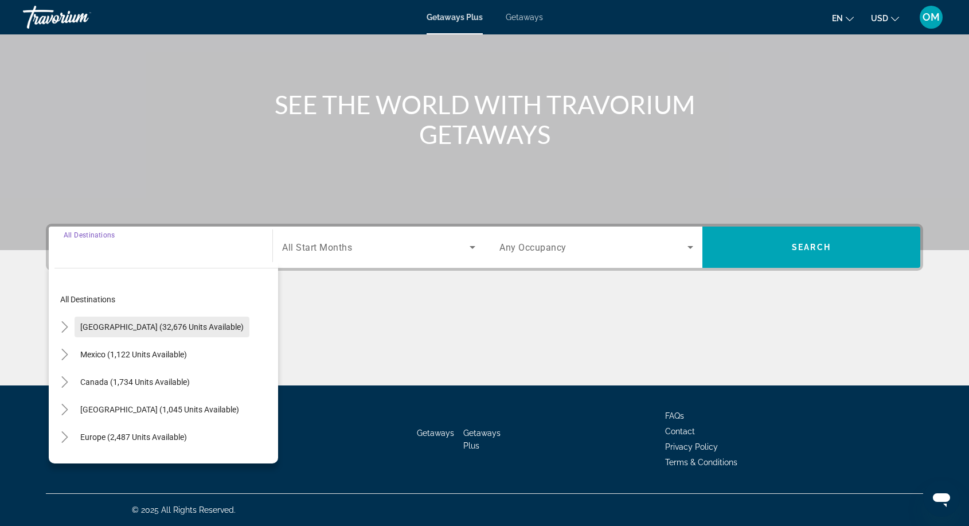
click at [129, 325] on span "[GEOGRAPHIC_DATA] (32,676 units available)" at bounding box center [161, 326] width 163 height 9
type input "**********"
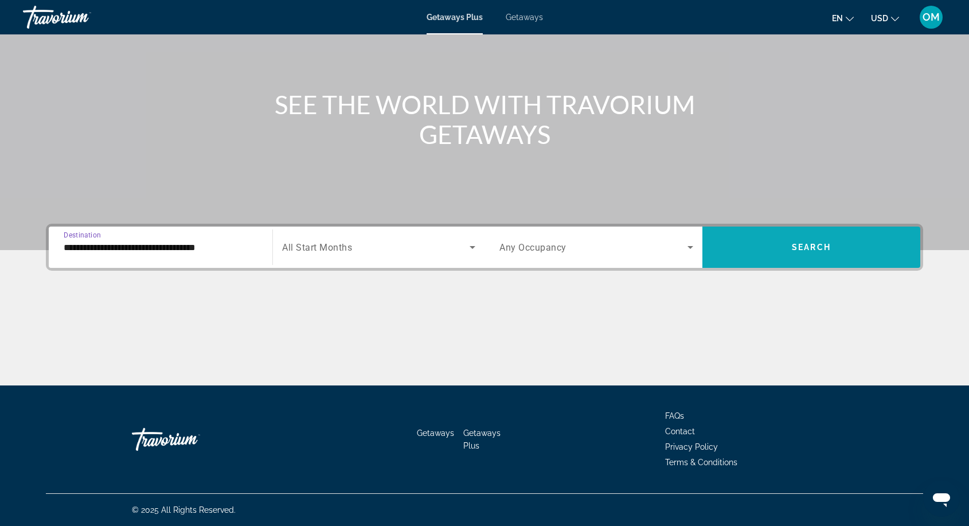
click at [740, 256] on span "Search widget" at bounding box center [812, 247] width 218 height 28
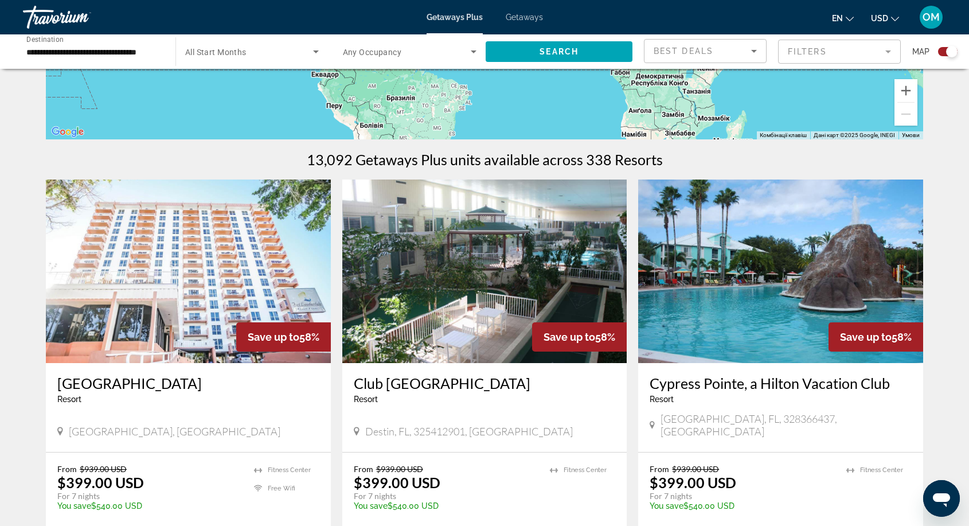
scroll to position [283, 0]
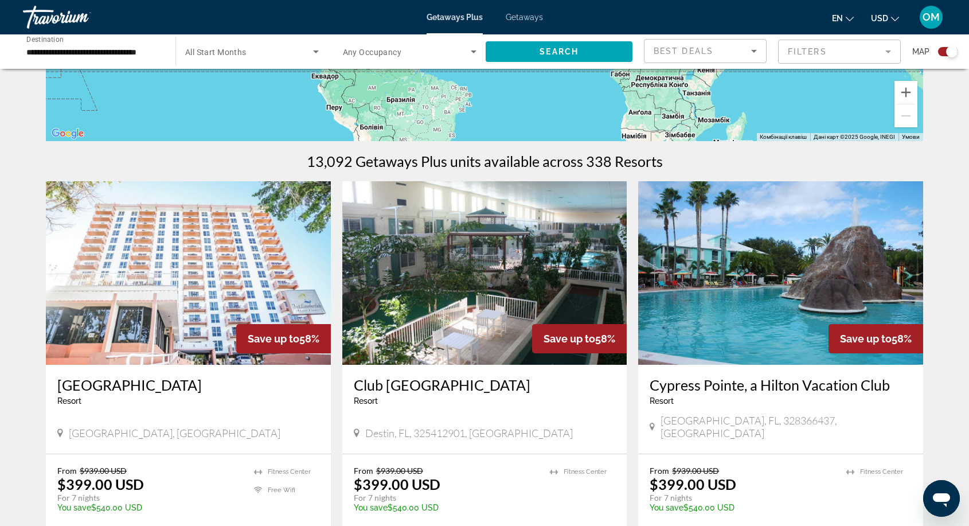
click at [709, 290] on img "Main content" at bounding box center [780, 273] width 285 height 184
